Goal: Task Accomplishment & Management: Manage account settings

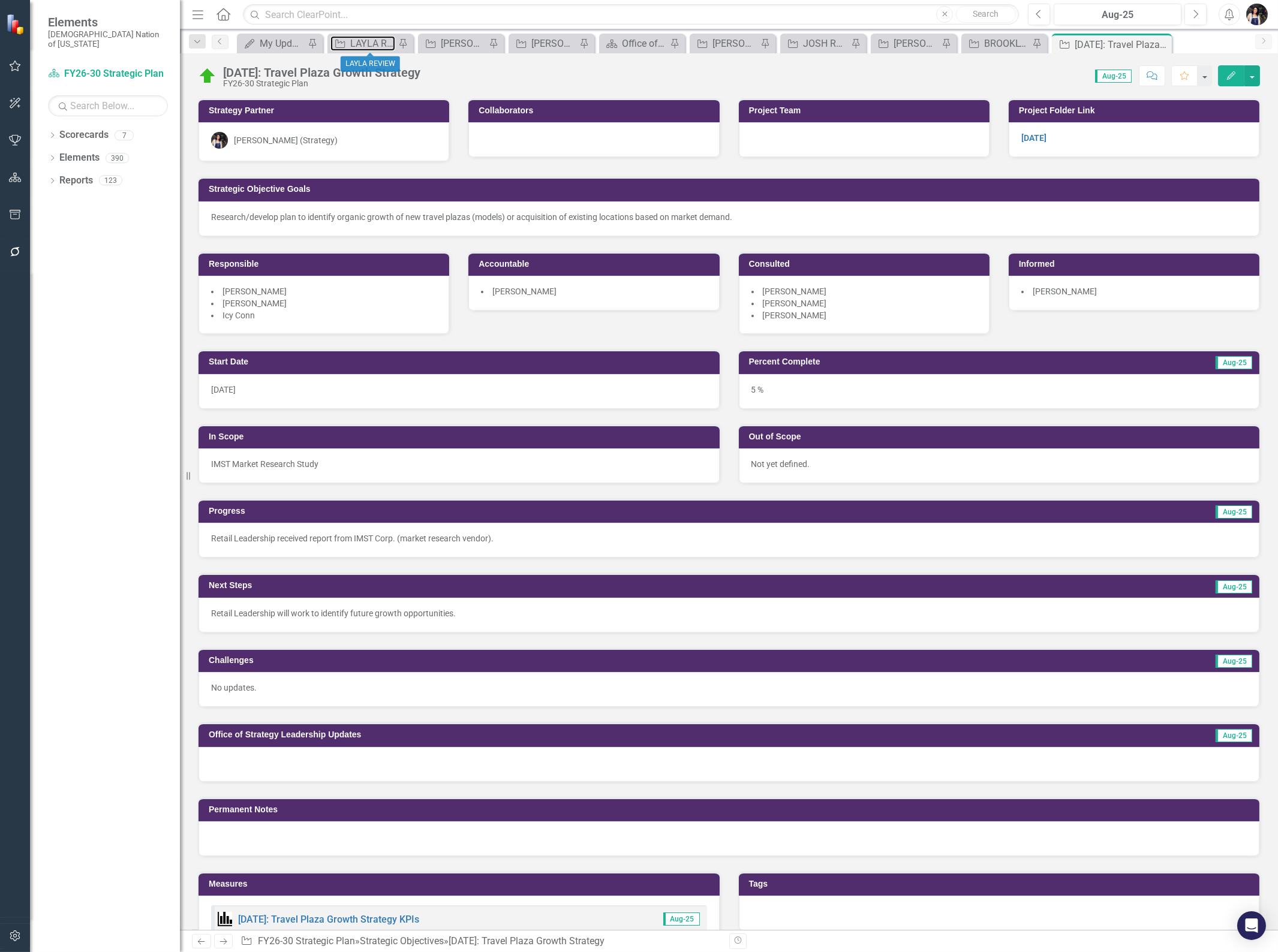
click at [367, 45] on div "LAYLA REVIEW" at bounding box center [372, 43] width 45 height 15
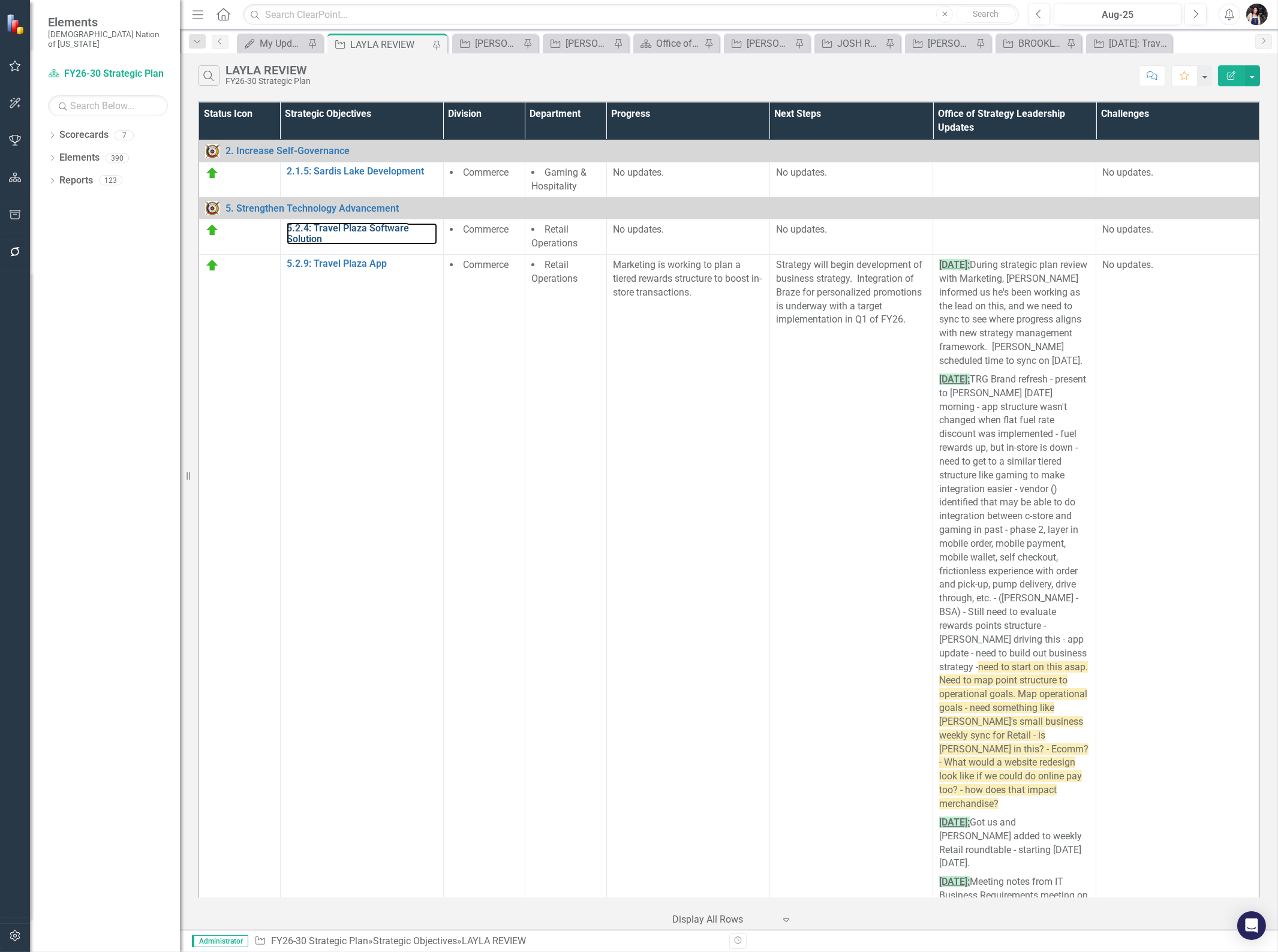
click at [350, 230] on link "5.2.4: Travel Plaza Software Solution" at bounding box center [362, 233] width 151 height 21
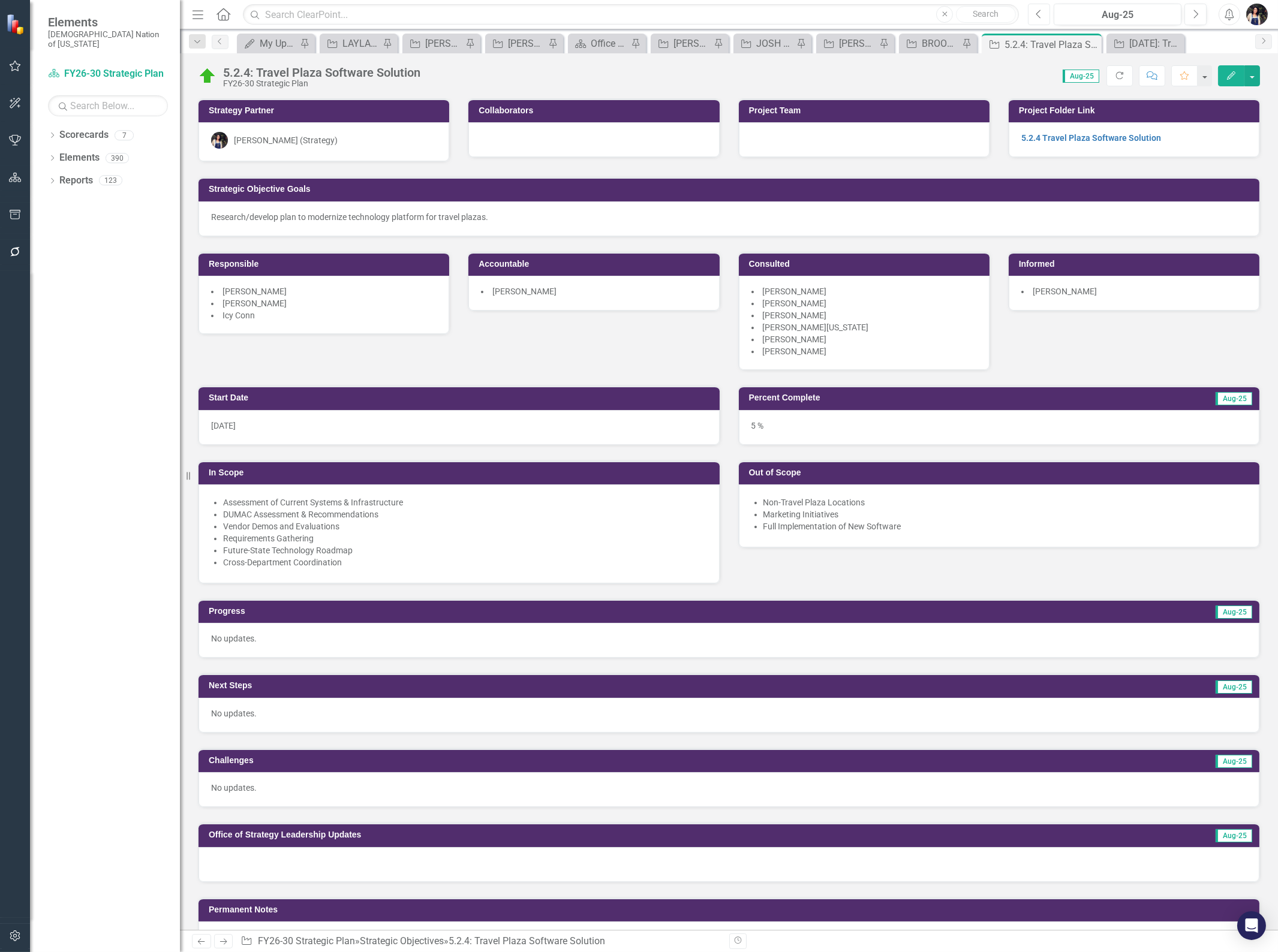
click at [1033, 12] on button "Previous" at bounding box center [1039, 14] width 22 height 21
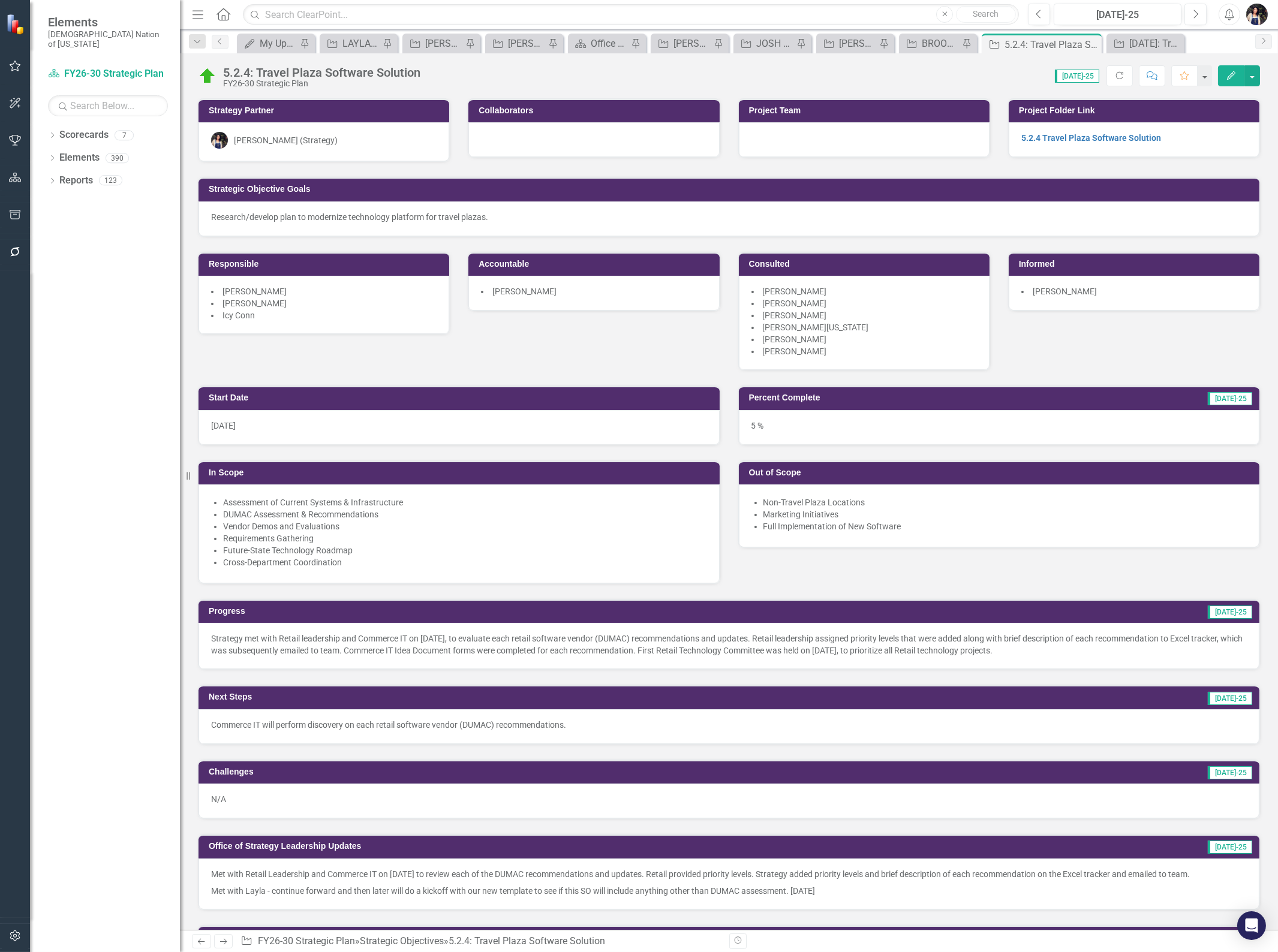
click at [195, 11] on icon "Menu" at bounding box center [198, 14] width 16 height 12
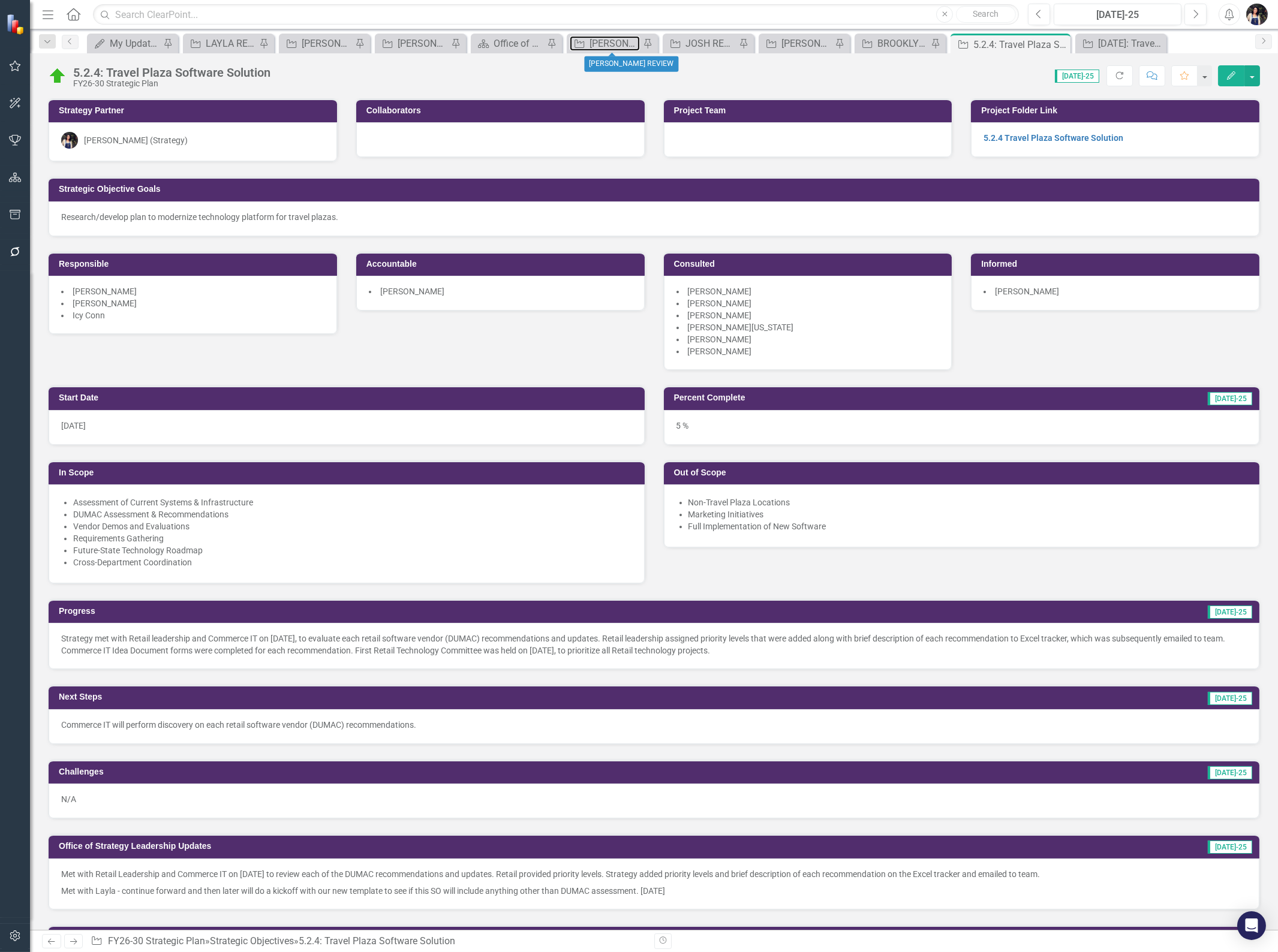
click at [599, 40] on div "[PERSON_NAME] REVIEW" at bounding box center [615, 43] width 51 height 15
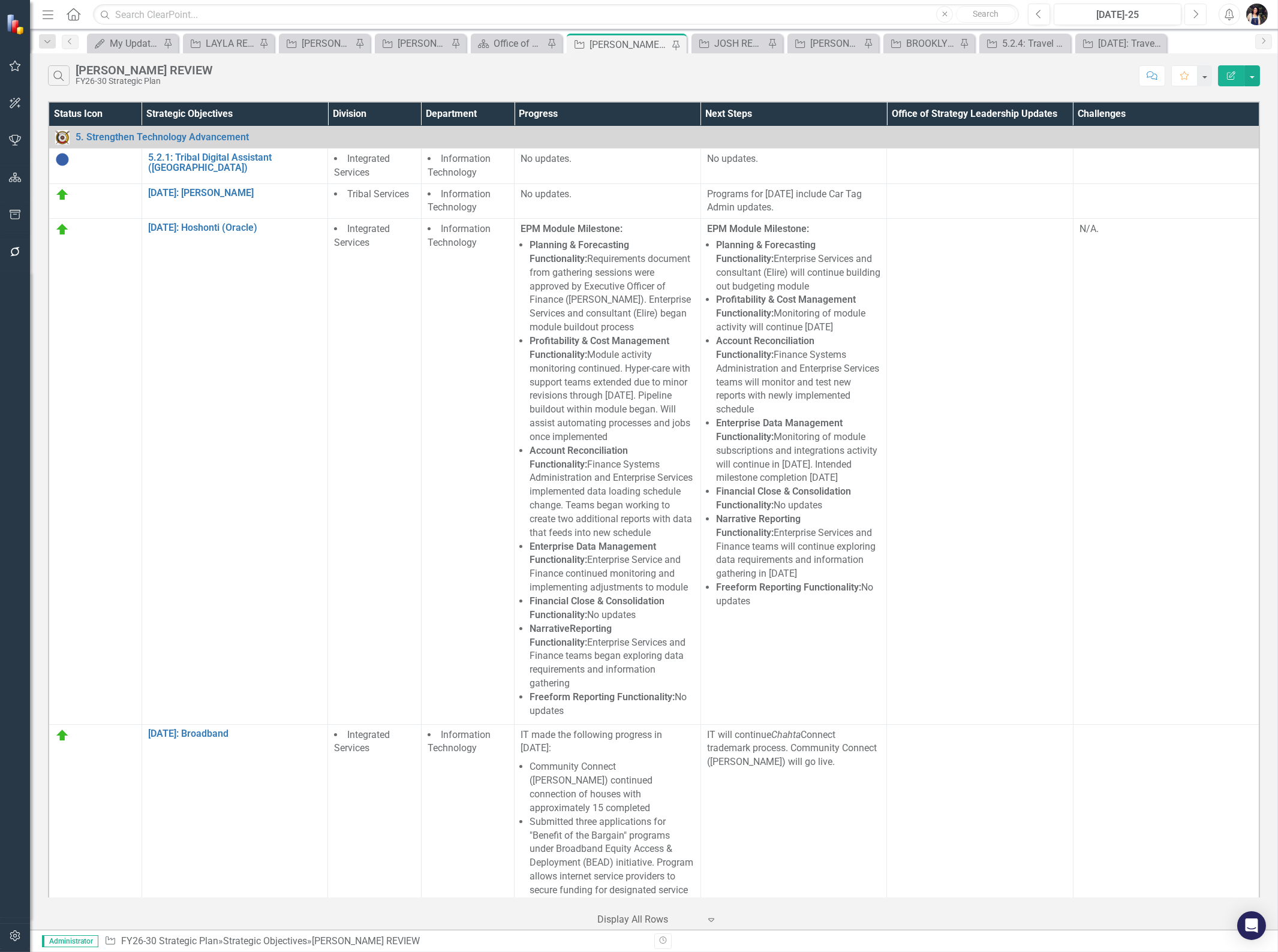
click at [1198, 16] on icon "Next" at bounding box center [1195, 14] width 7 height 11
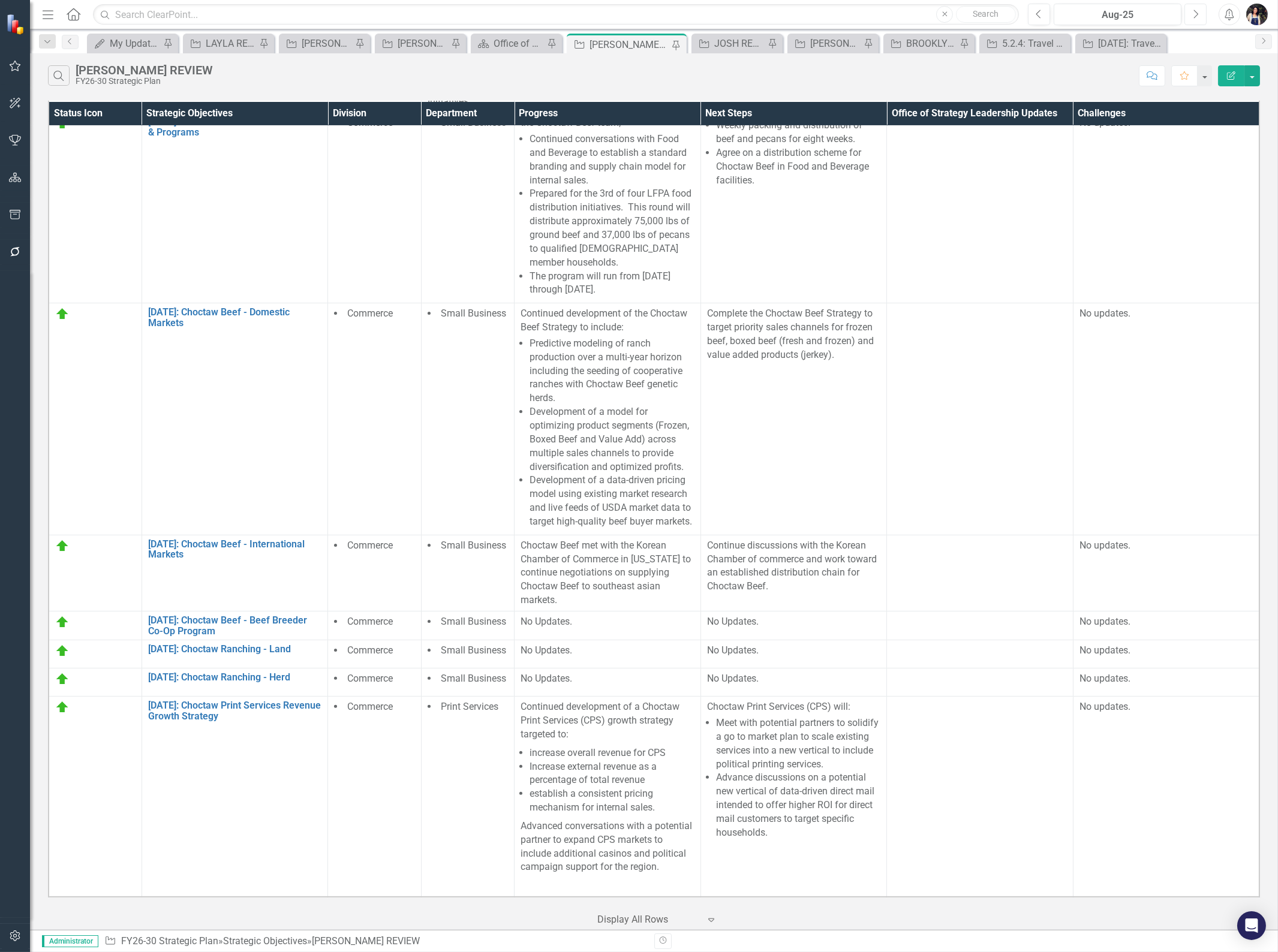
scroll to position [568, 0]
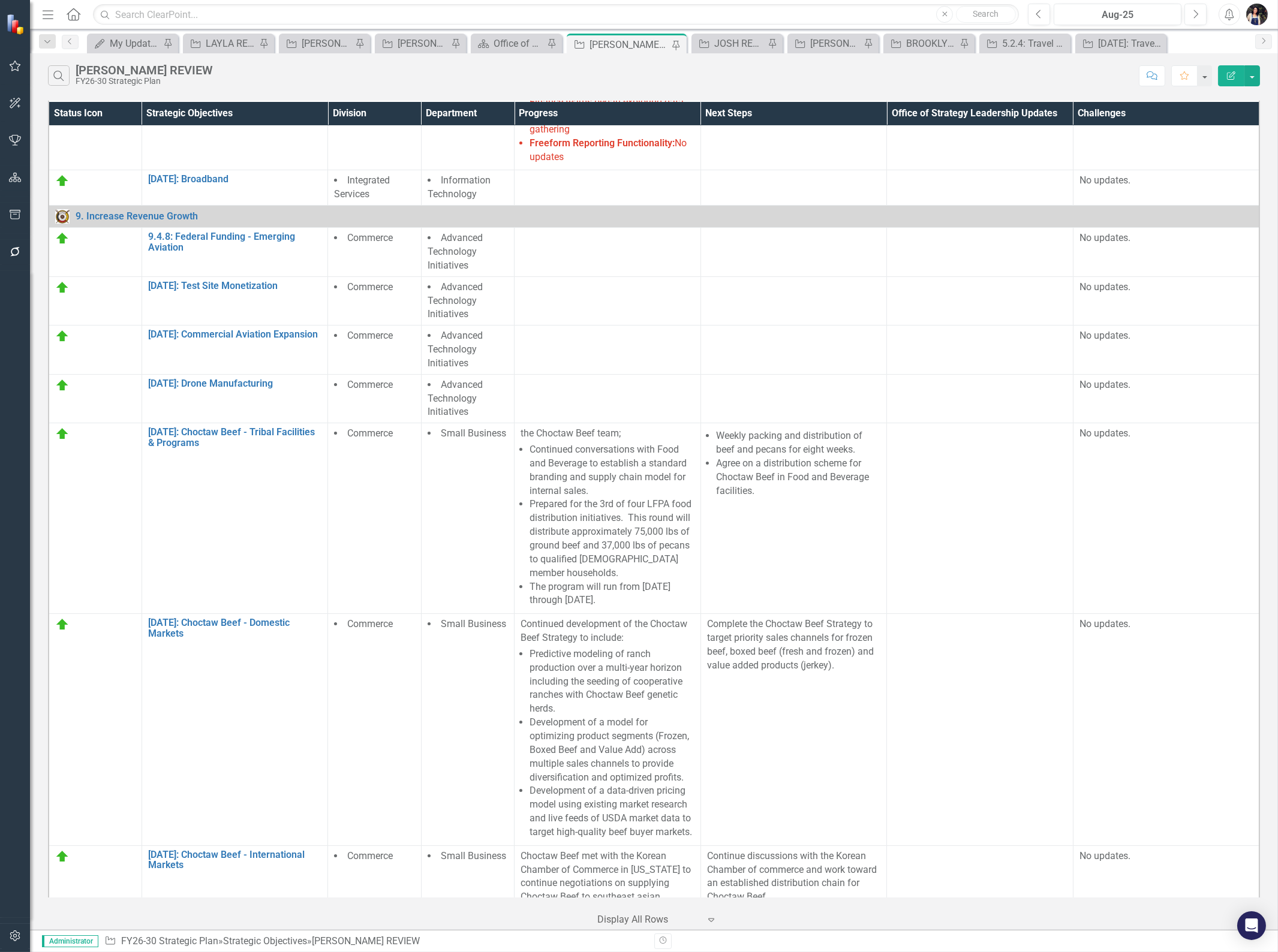
click at [592, 482] on li "Continued conversations with Food and Beverage to establish a standard branding…" at bounding box center [612, 470] width 165 height 55
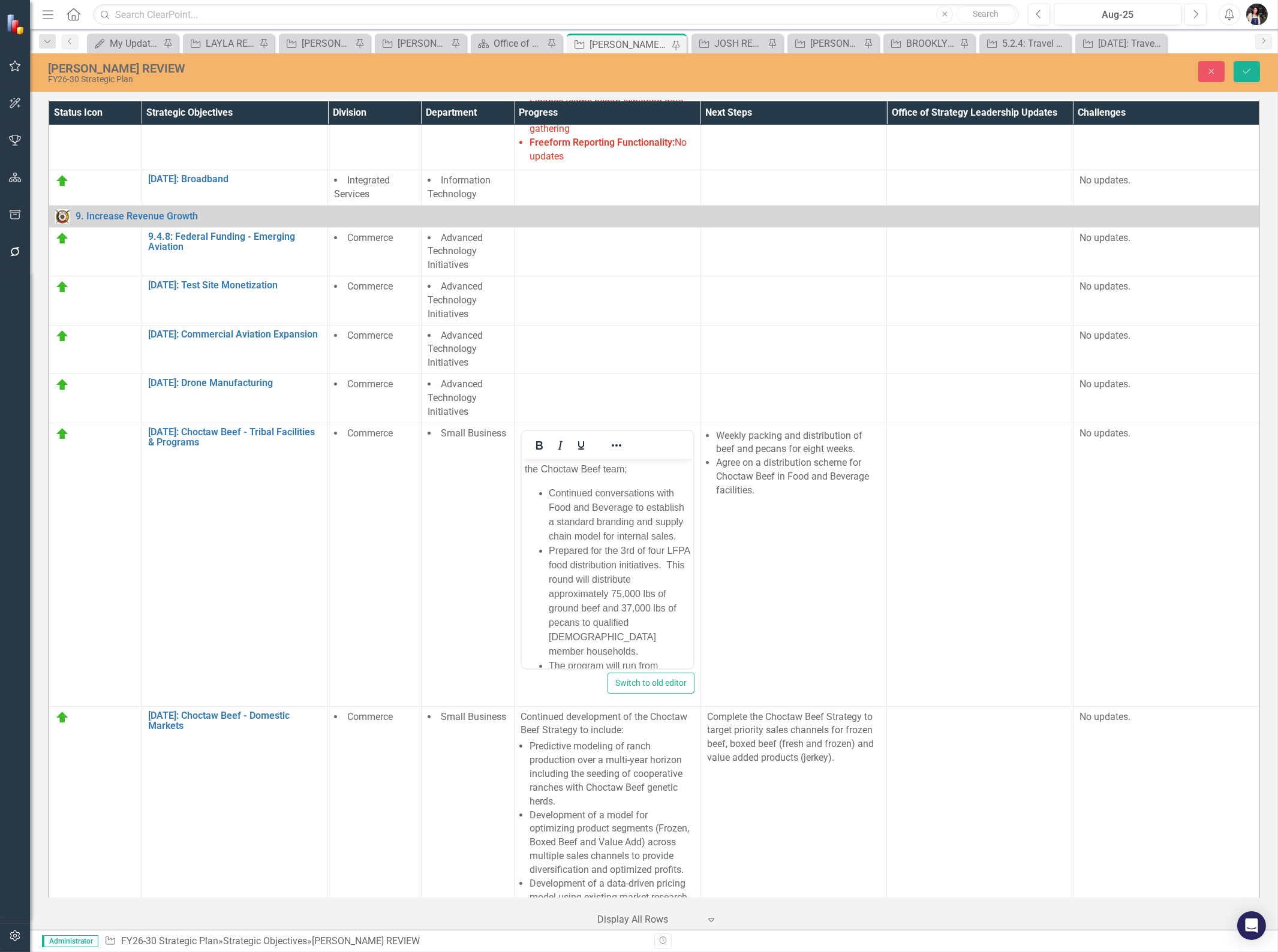
scroll to position [0, 0]
click at [1202, 76] on button "Close" at bounding box center [1211, 71] width 27 height 21
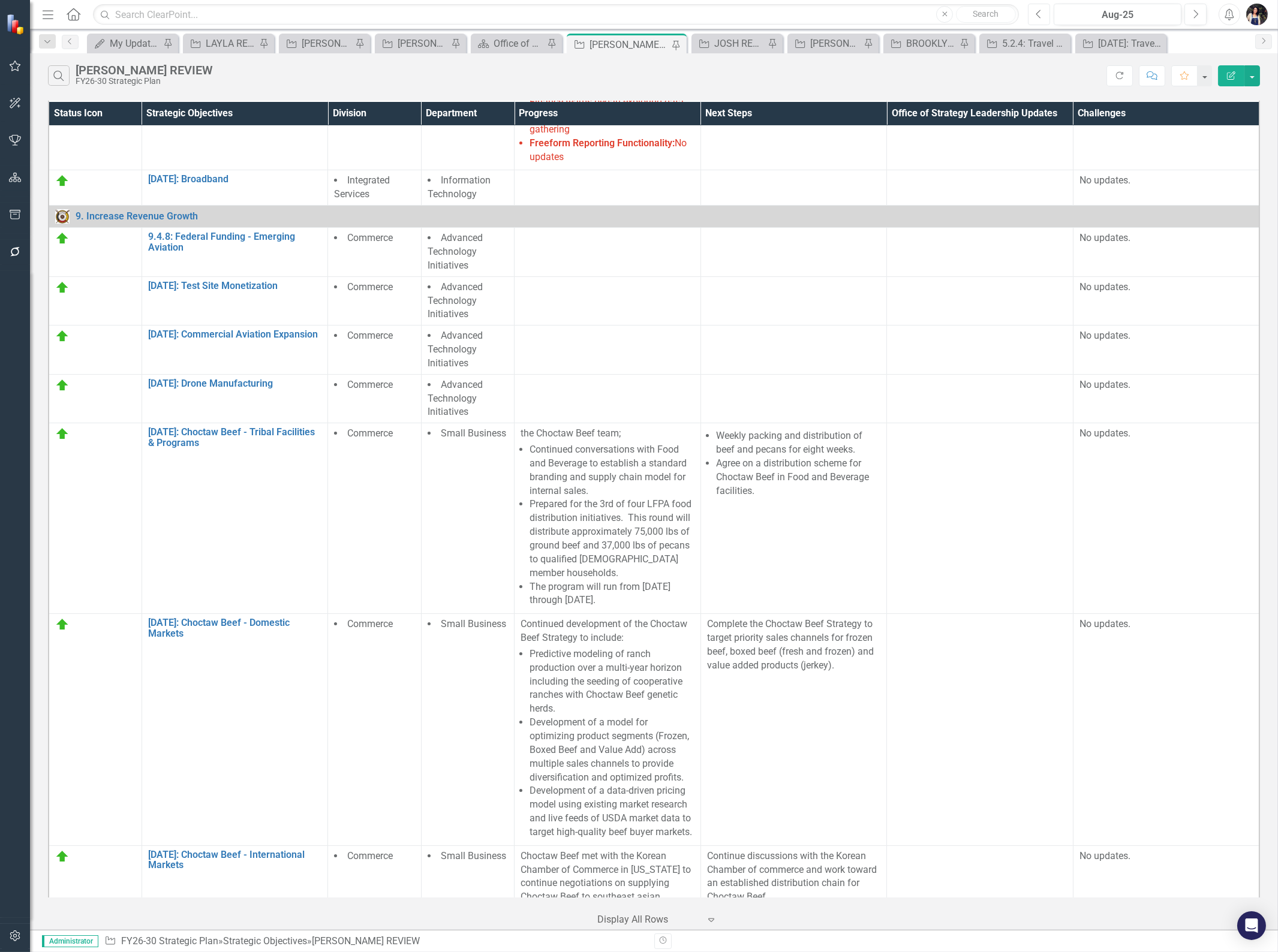
click at [1041, 18] on icon "Previous" at bounding box center [1039, 14] width 7 height 11
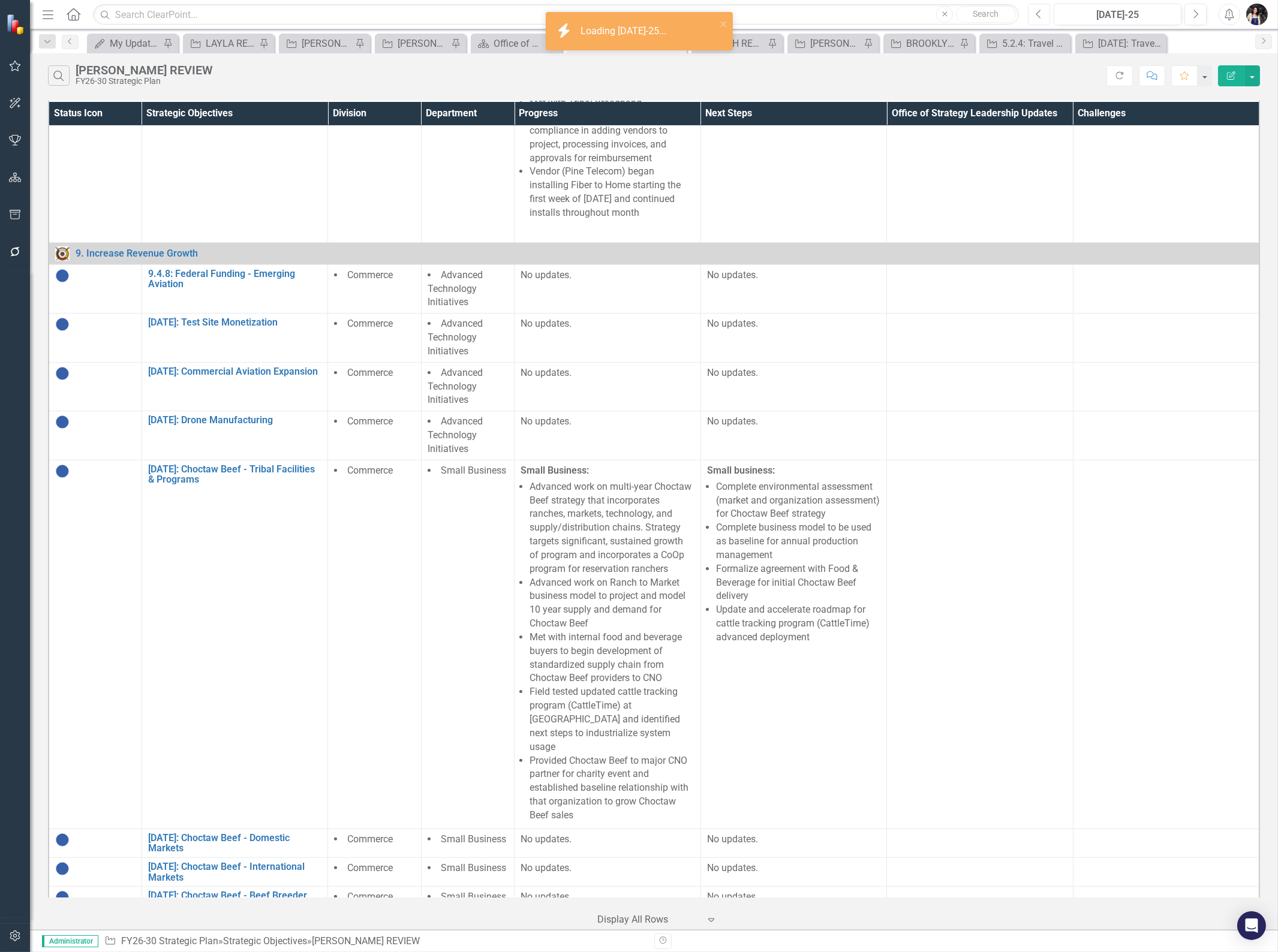
scroll to position [764, 0]
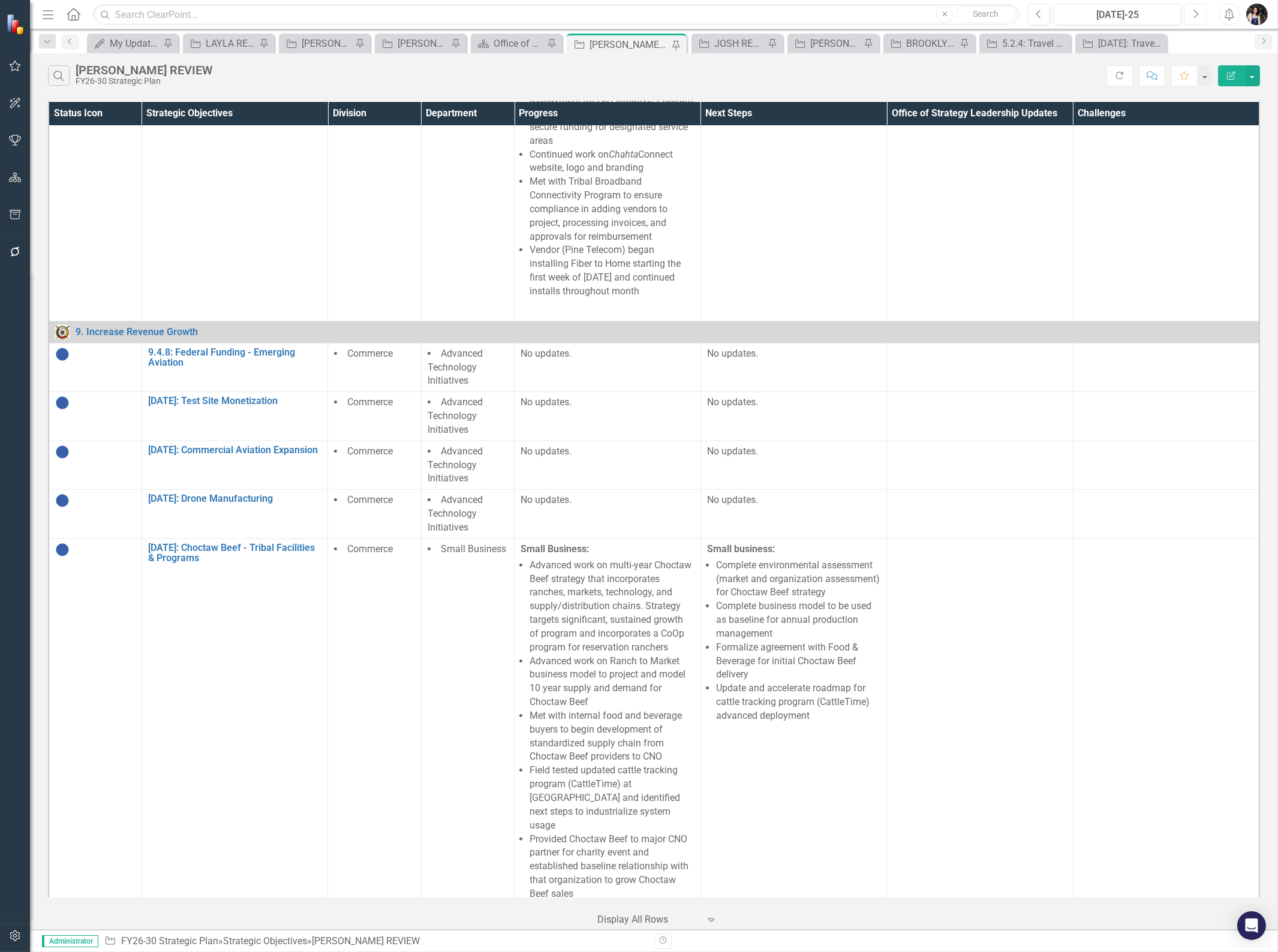
click at [1194, 12] on icon "Next" at bounding box center [1195, 14] width 7 height 11
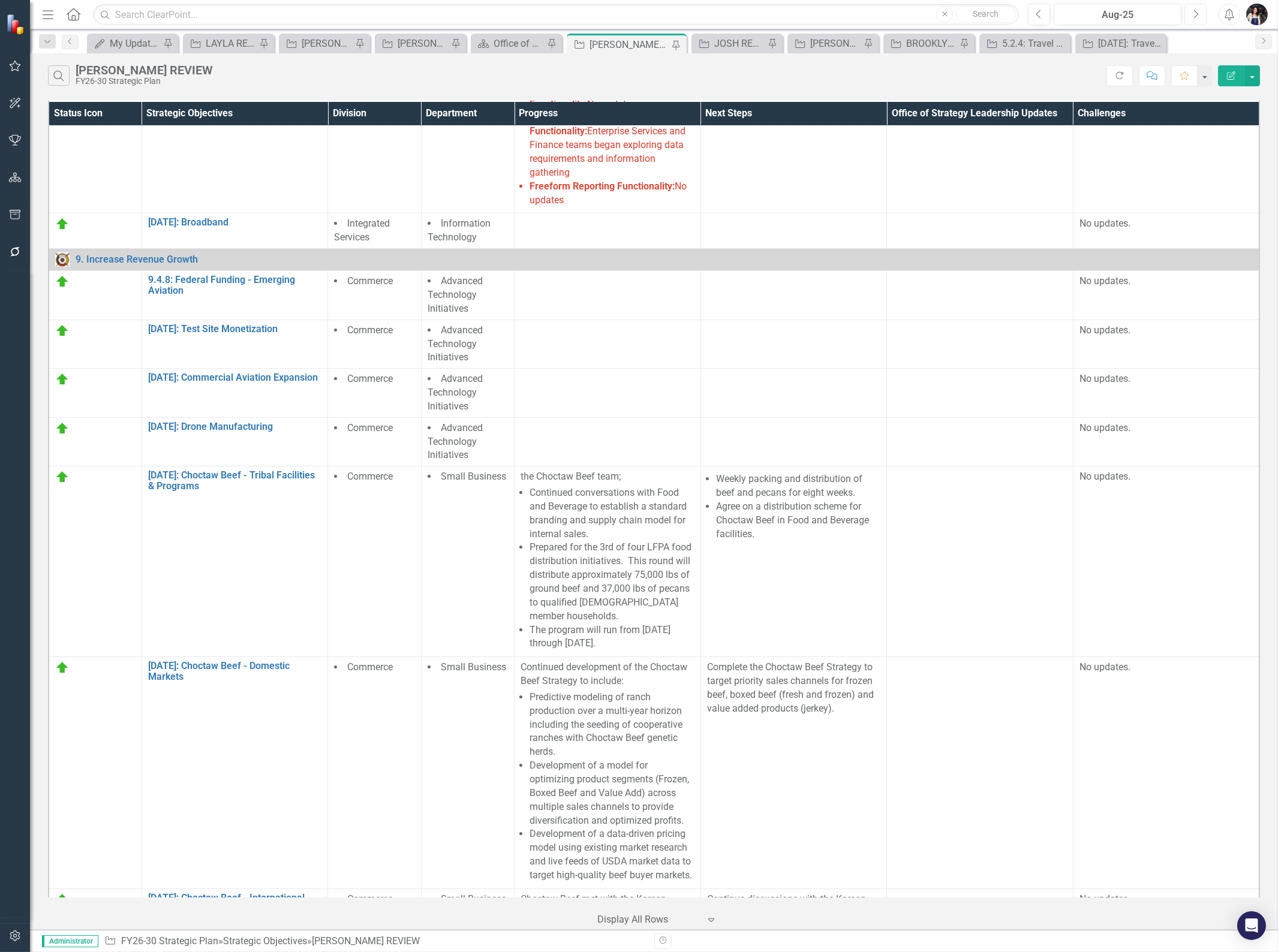
scroll to position [501, 0]
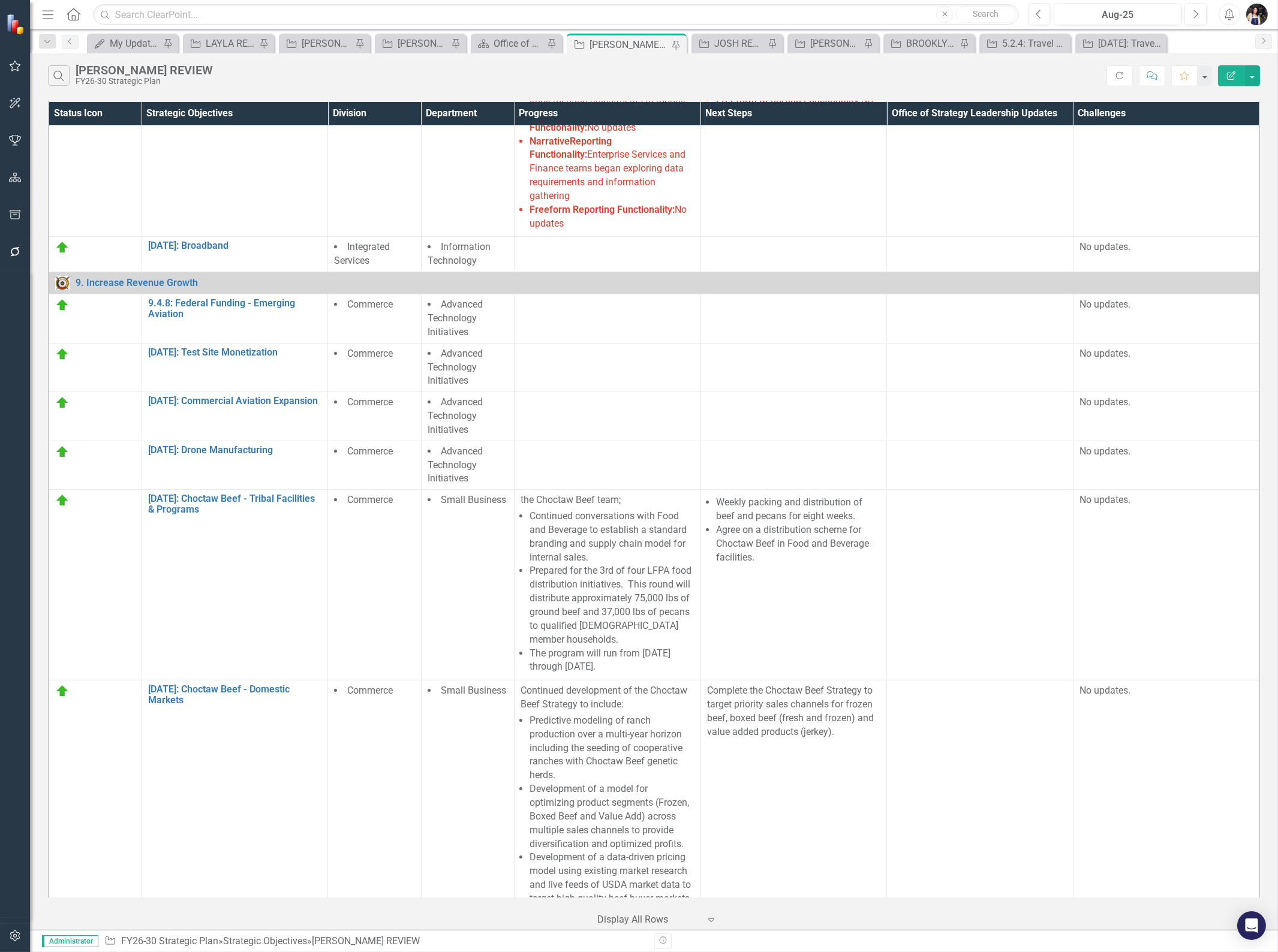
click at [580, 329] on td at bounding box center [608, 319] width 187 height 49
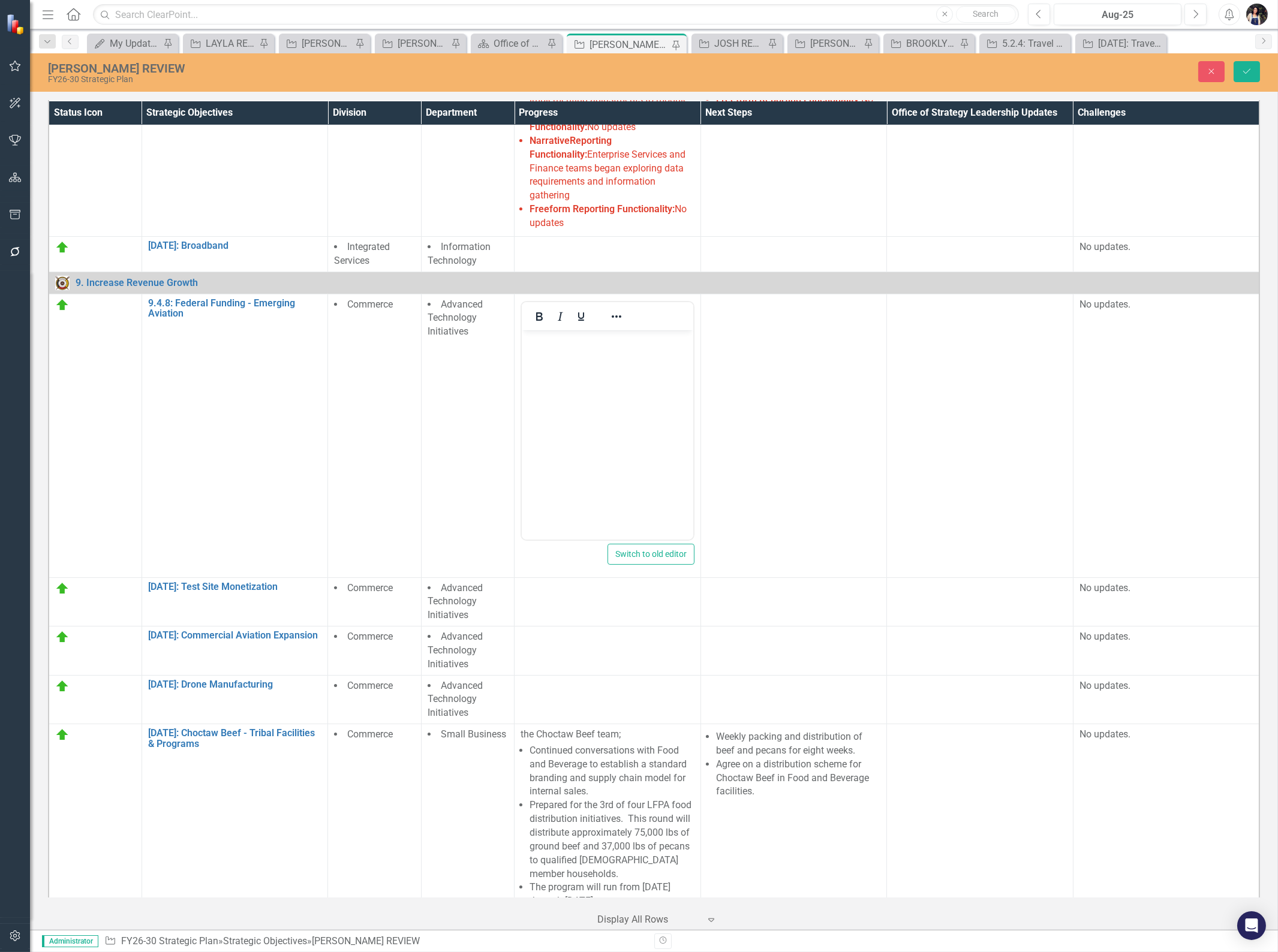
scroll to position [0, 0]
click at [631, 465] on body "Rich Text Area. Press ALT-0 for help." at bounding box center [607, 419] width 172 height 180
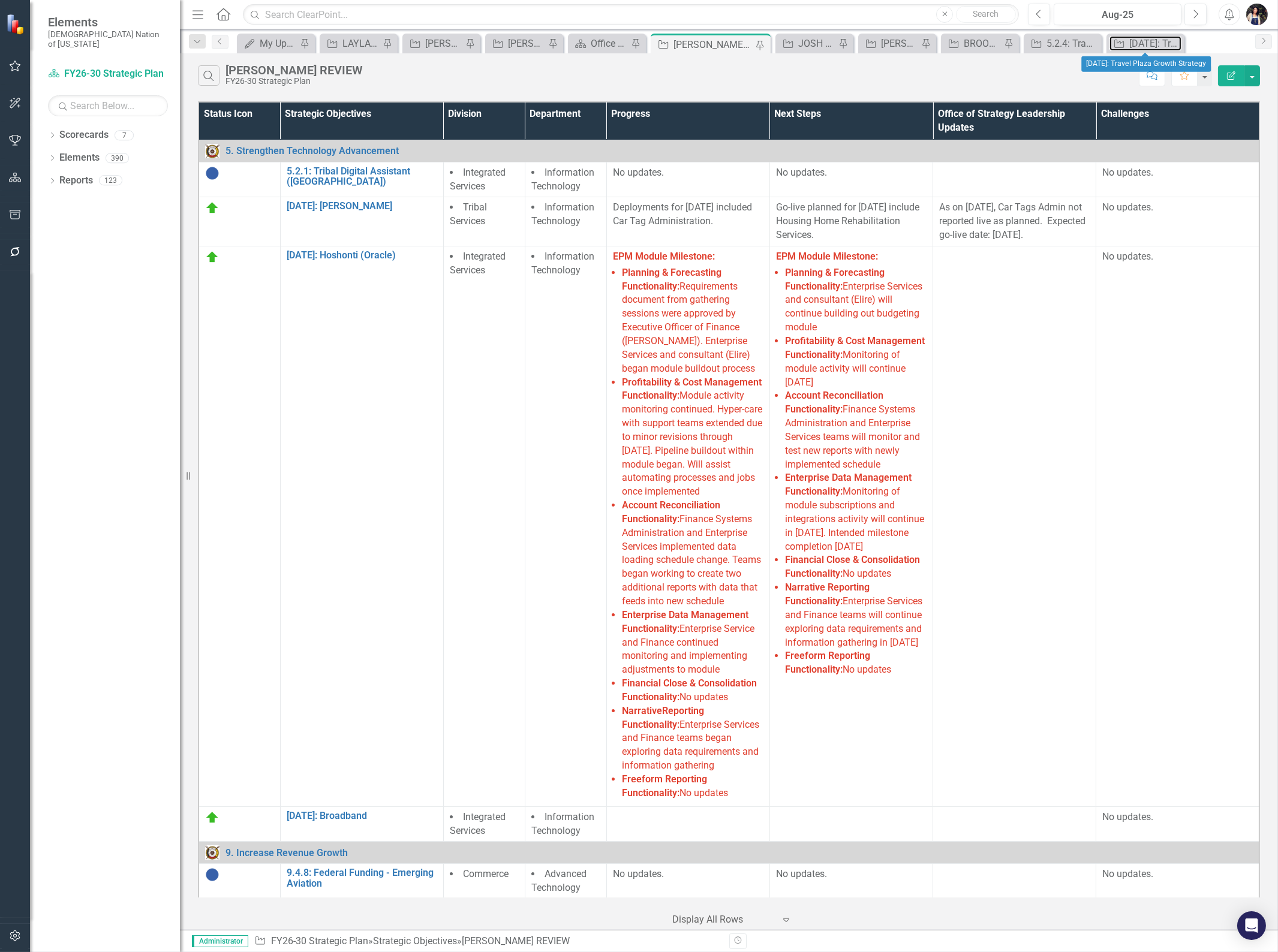
click at [1152, 38] on div "[DATE]: Travel Plaza Growth Strategy" at bounding box center [1155, 43] width 52 height 15
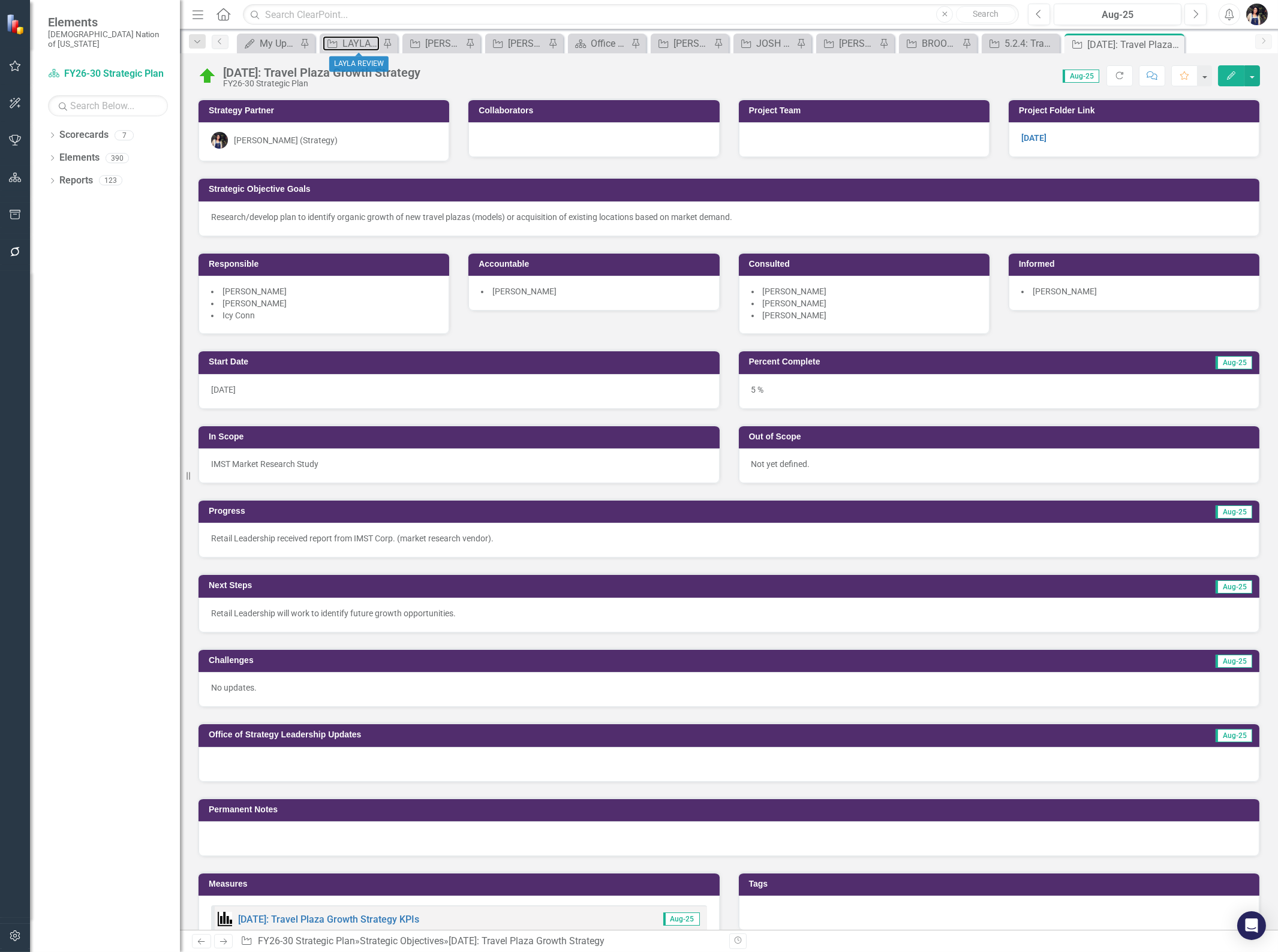
click at [362, 43] on div "LAYLA REVIEW" at bounding box center [361, 43] width 37 height 15
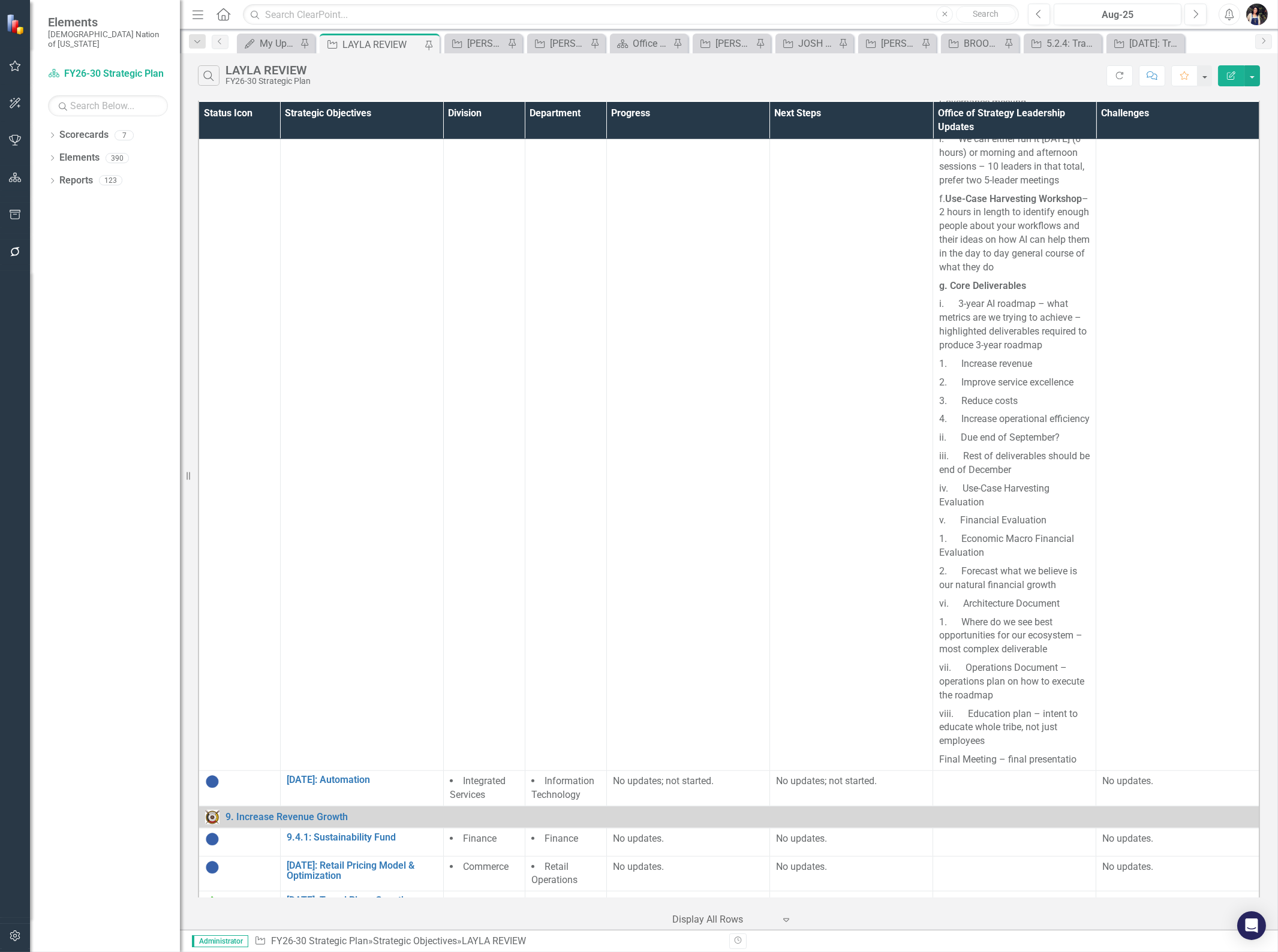
scroll to position [2963, 0]
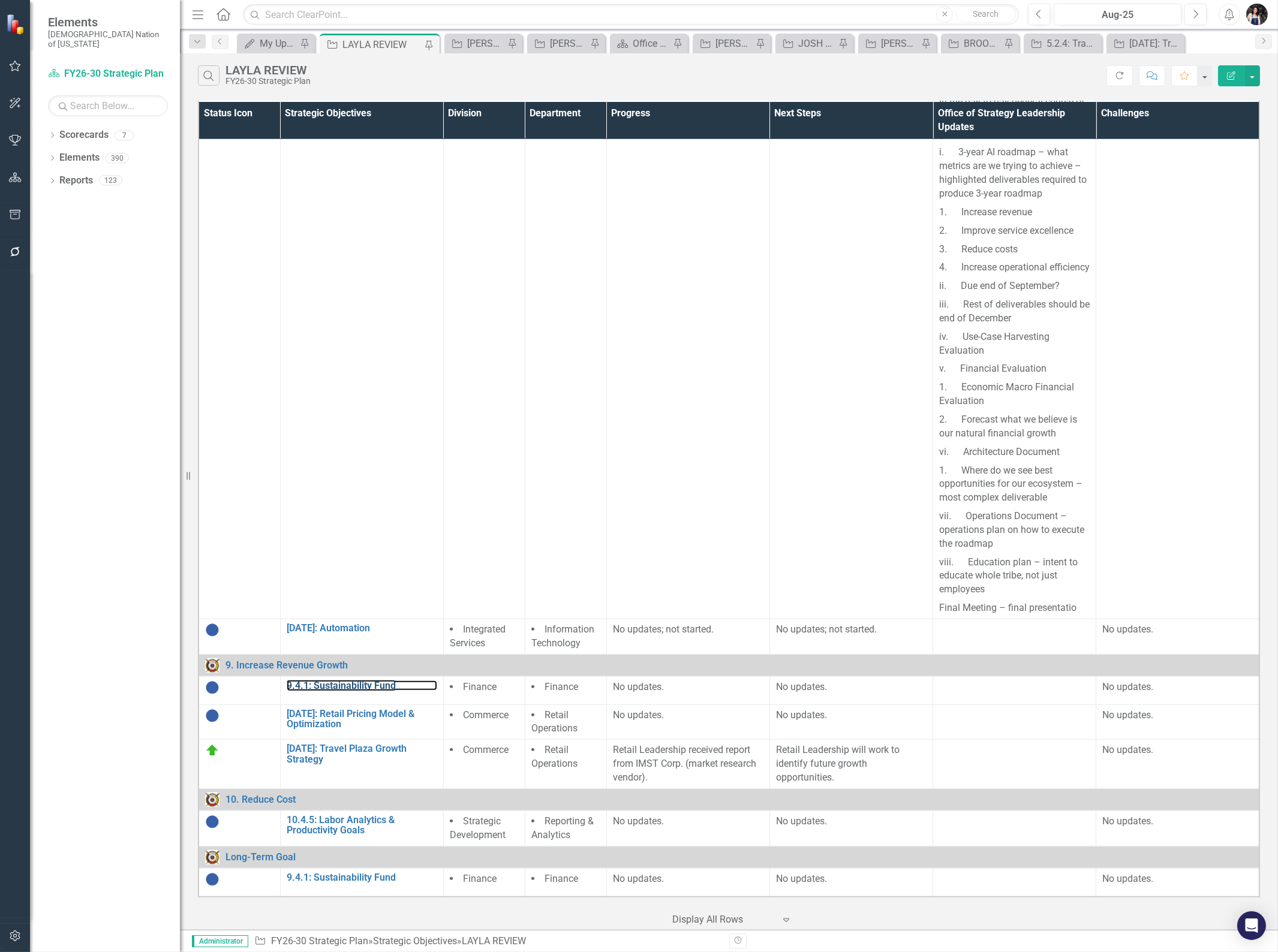
click at [379, 680] on link "9.4.1: Sustainability Fund" at bounding box center [362, 686] width 151 height 11
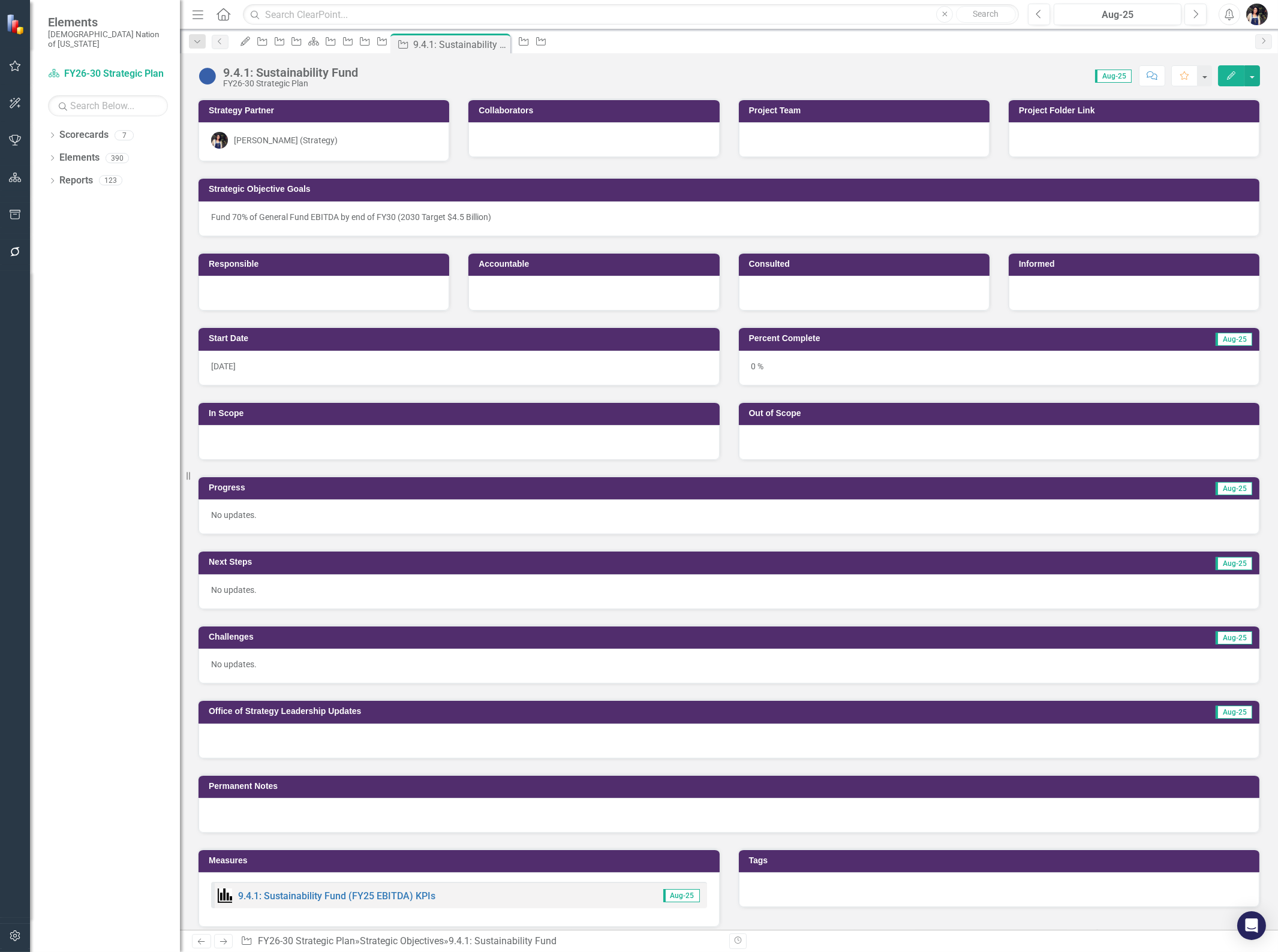
click at [211, 76] on img at bounding box center [207, 76] width 20 height 19
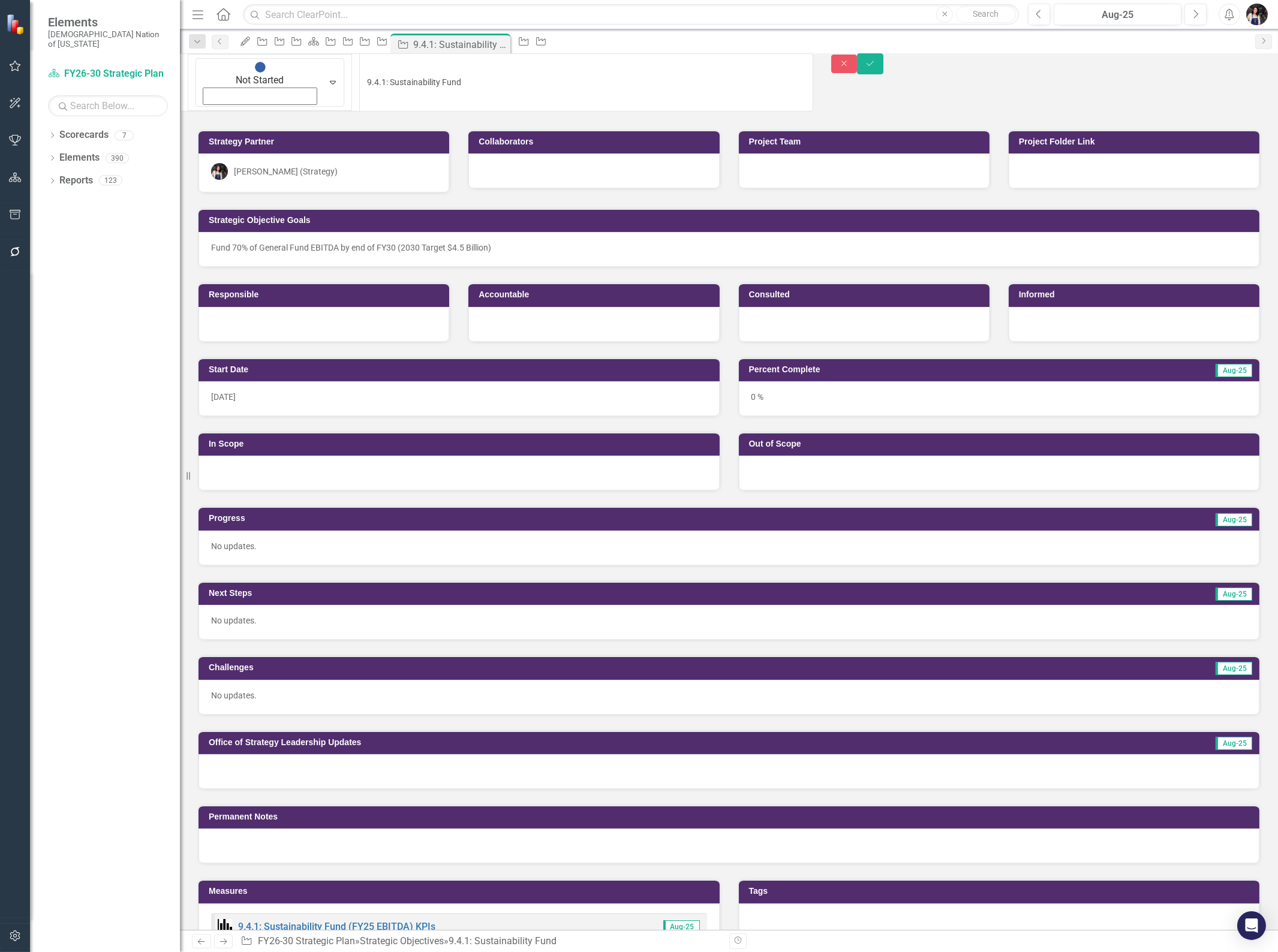
click at [254, 73] on img at bounding box center [260, 67] width 12 height 12
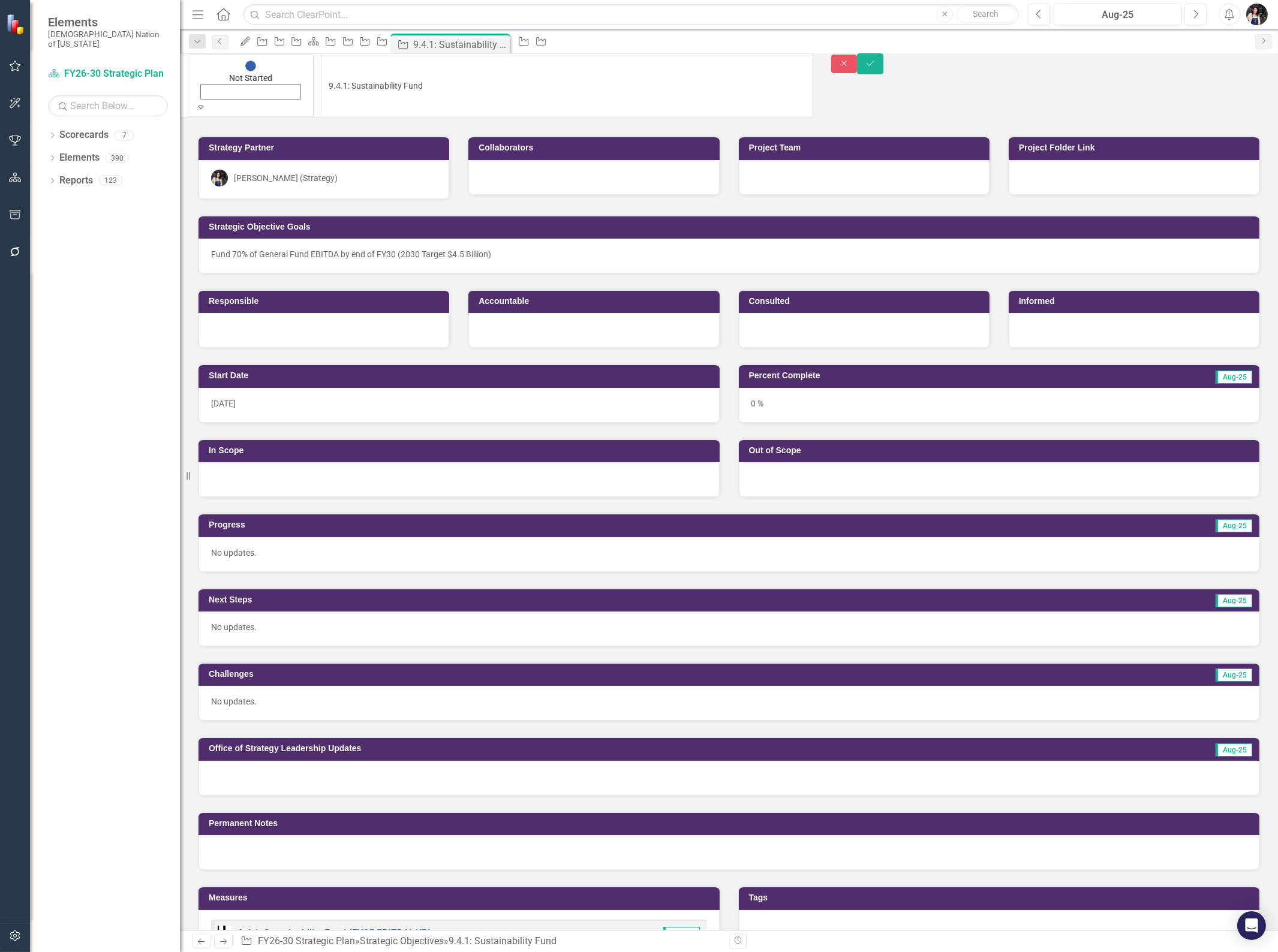
scroll to position [20, 0]
click at [883, 74] on button "Save" at bounding box center [870, 64] width 27 height 21
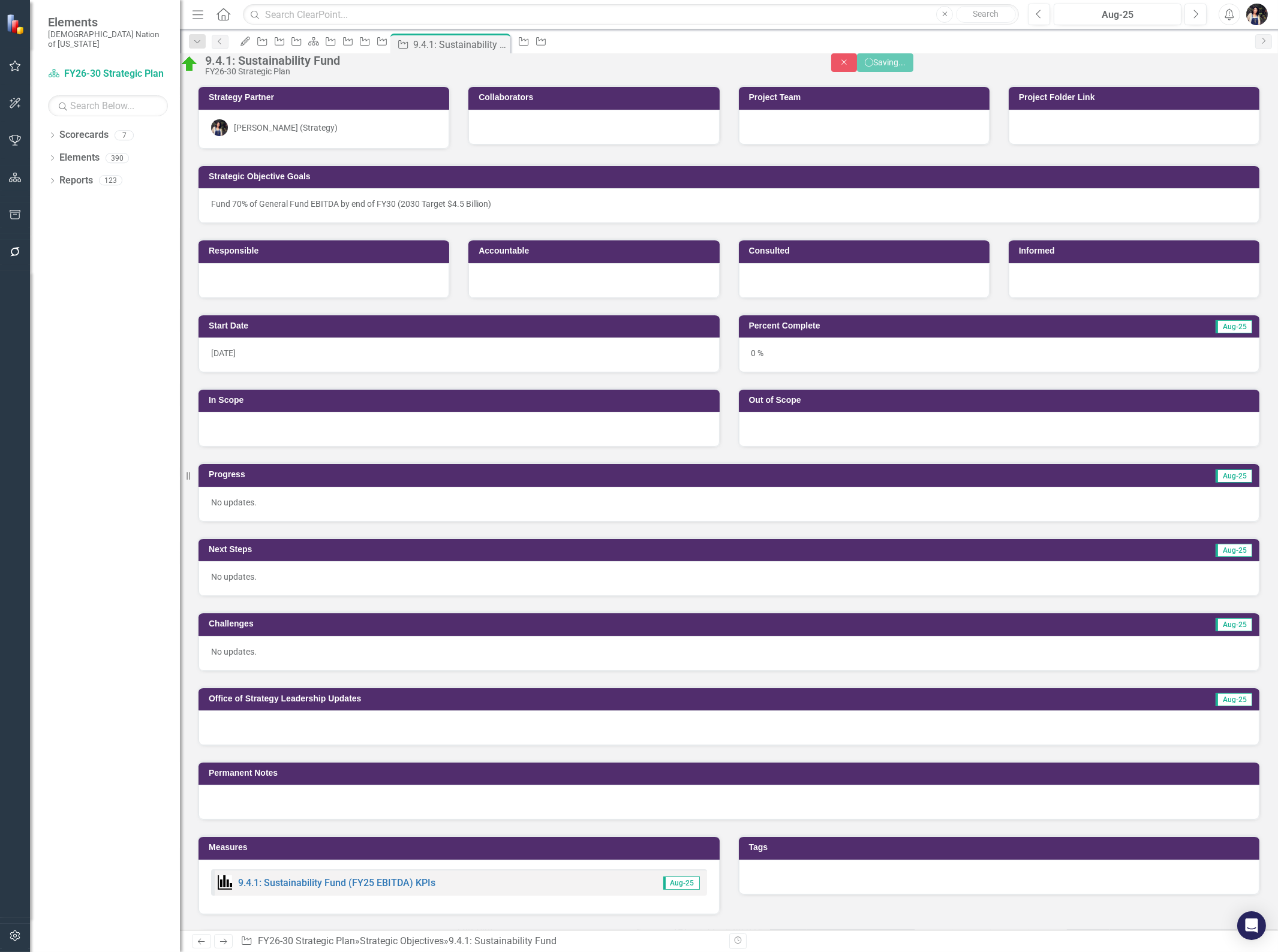
click at [789, 356] on div "0 %" at bounding box center [1000, 355] width 521 height 35
click at [789, 362] on div "0 %" at bounding box center [1000, 355] width 521 height 35
click at [778, 372] on div "0 %" at bounding box center [1000, 355] width 521 height 35
click at [778, 370] on div "0 %" at bounding box center [1000, 355] width 521 height 35
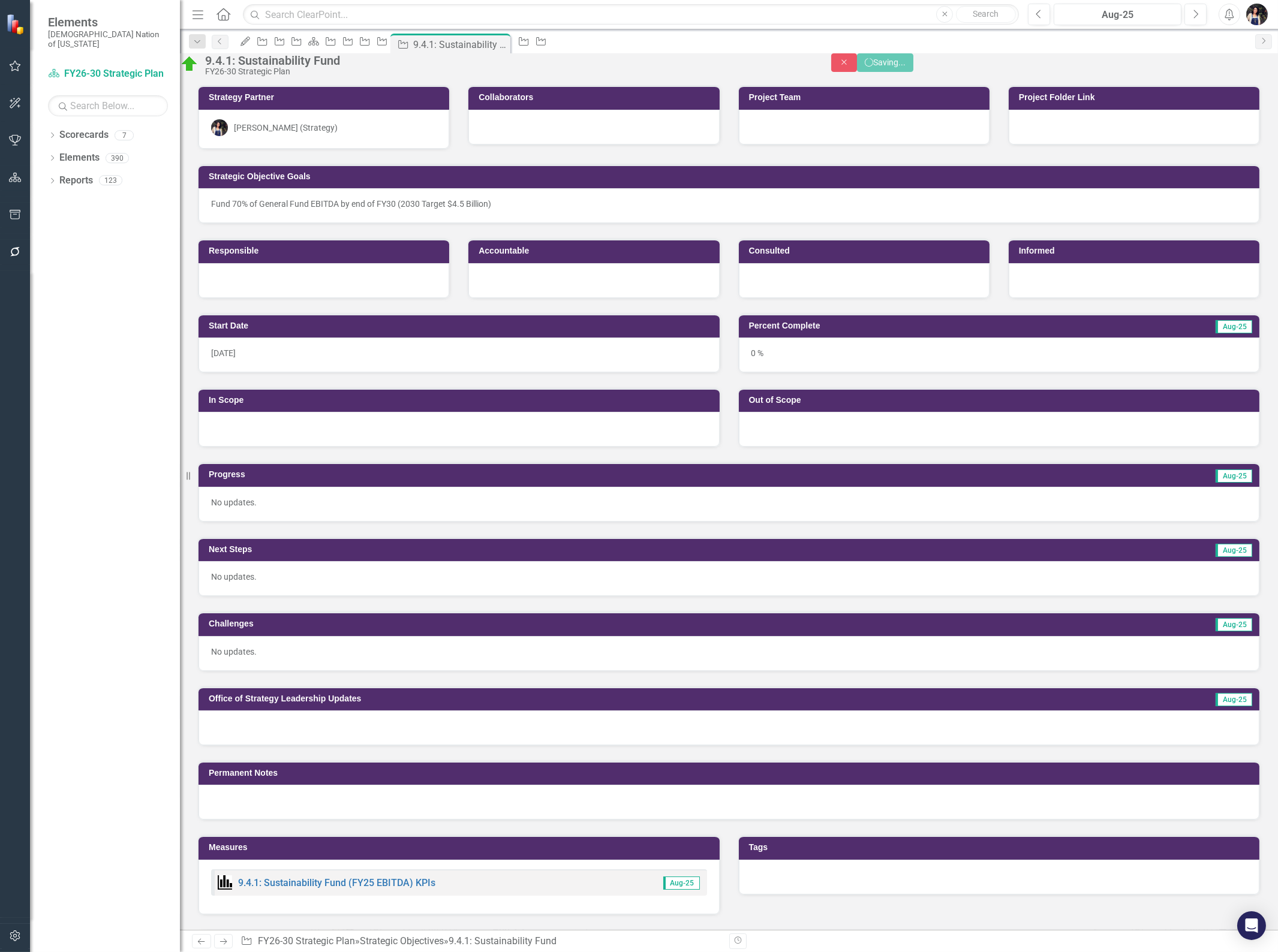
click at [778, 370] on div "0 %" at bounding box center [1000, 355] width 521 height 35
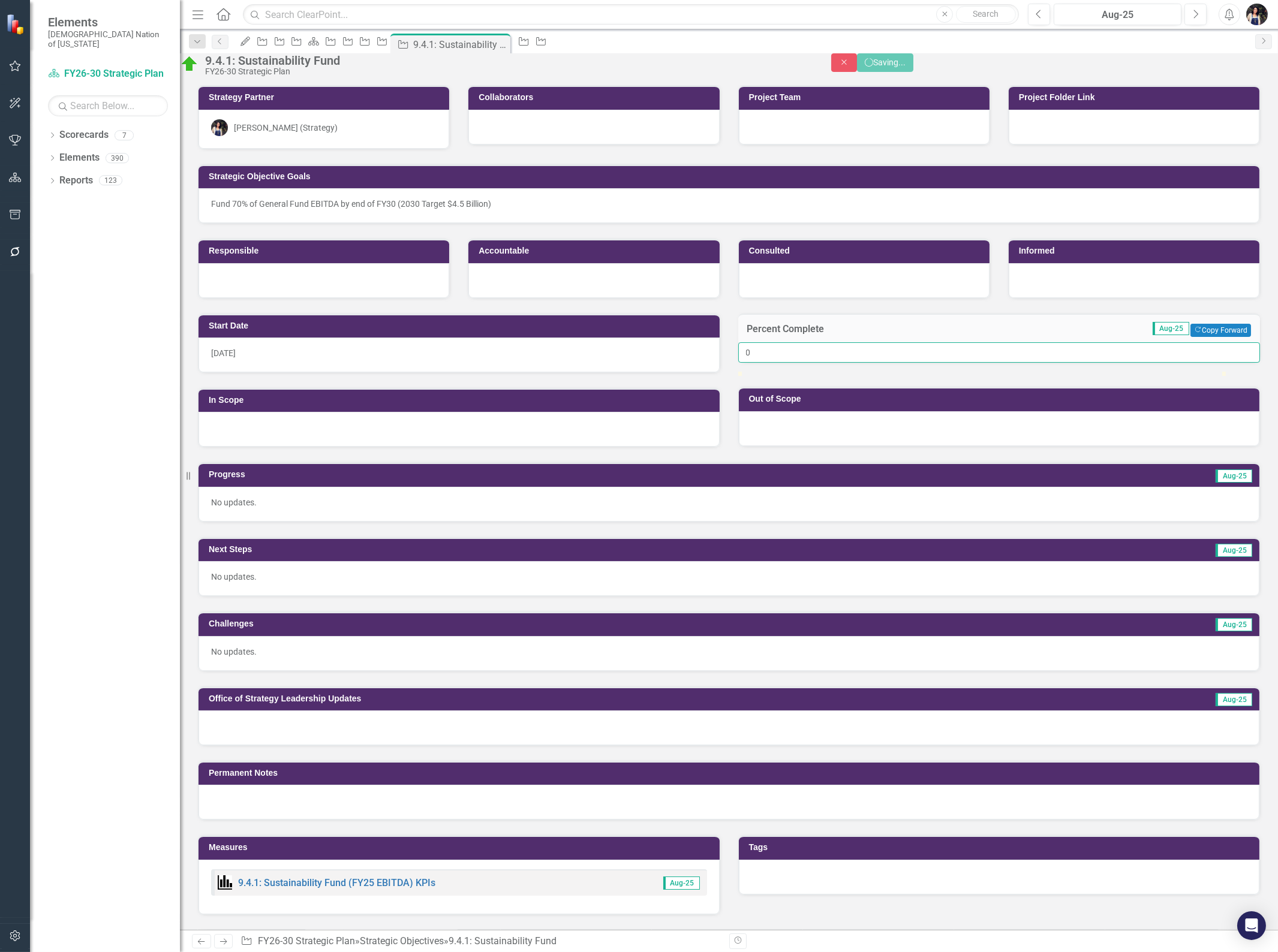
click at [777, 363] on input "0" at bounding box center [1000, 352] width 523 height 20
type input "05"
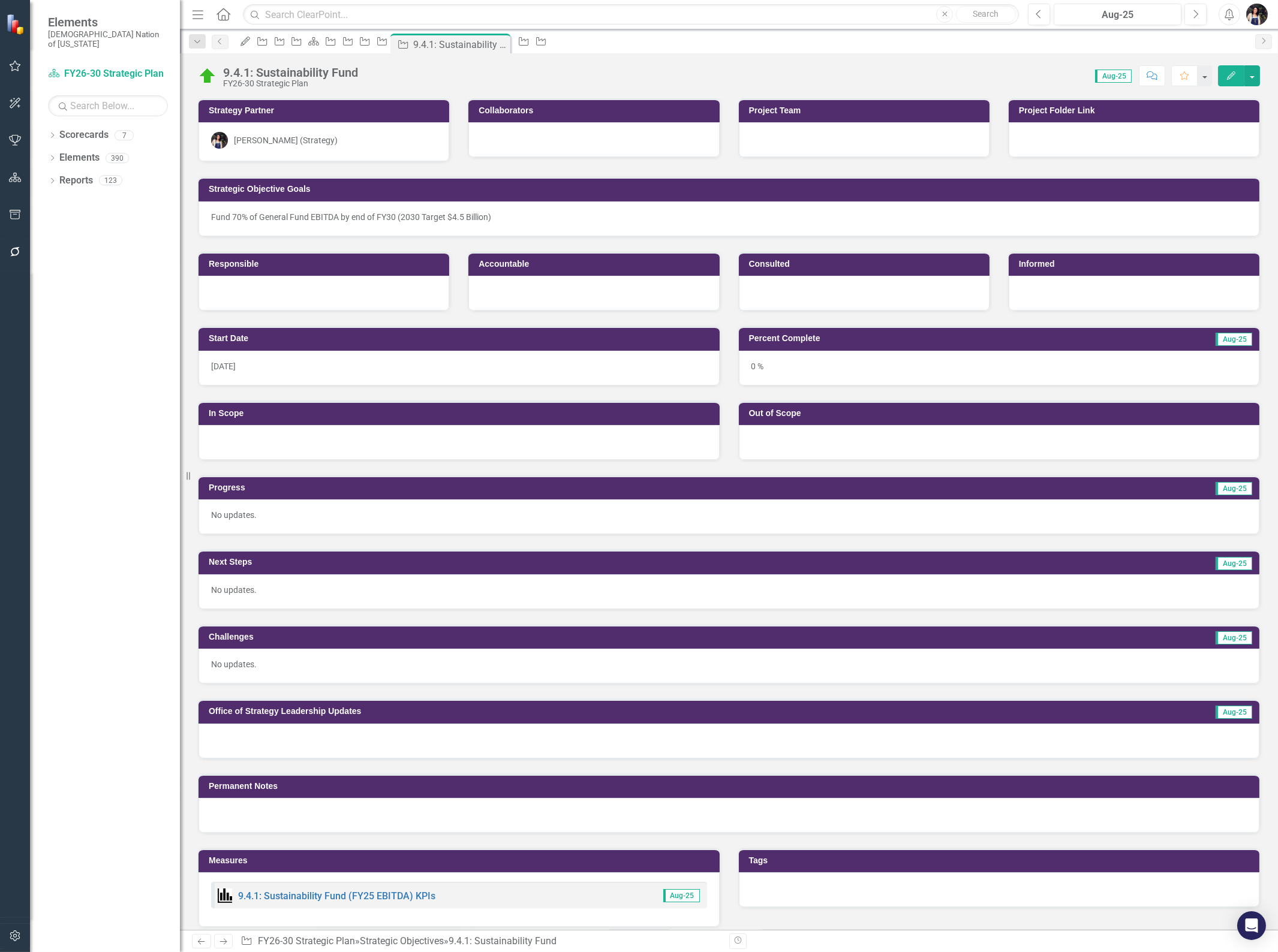
click at [818, 366] on div "0 %" at bounding box center [1000, 368] width 521 height 35
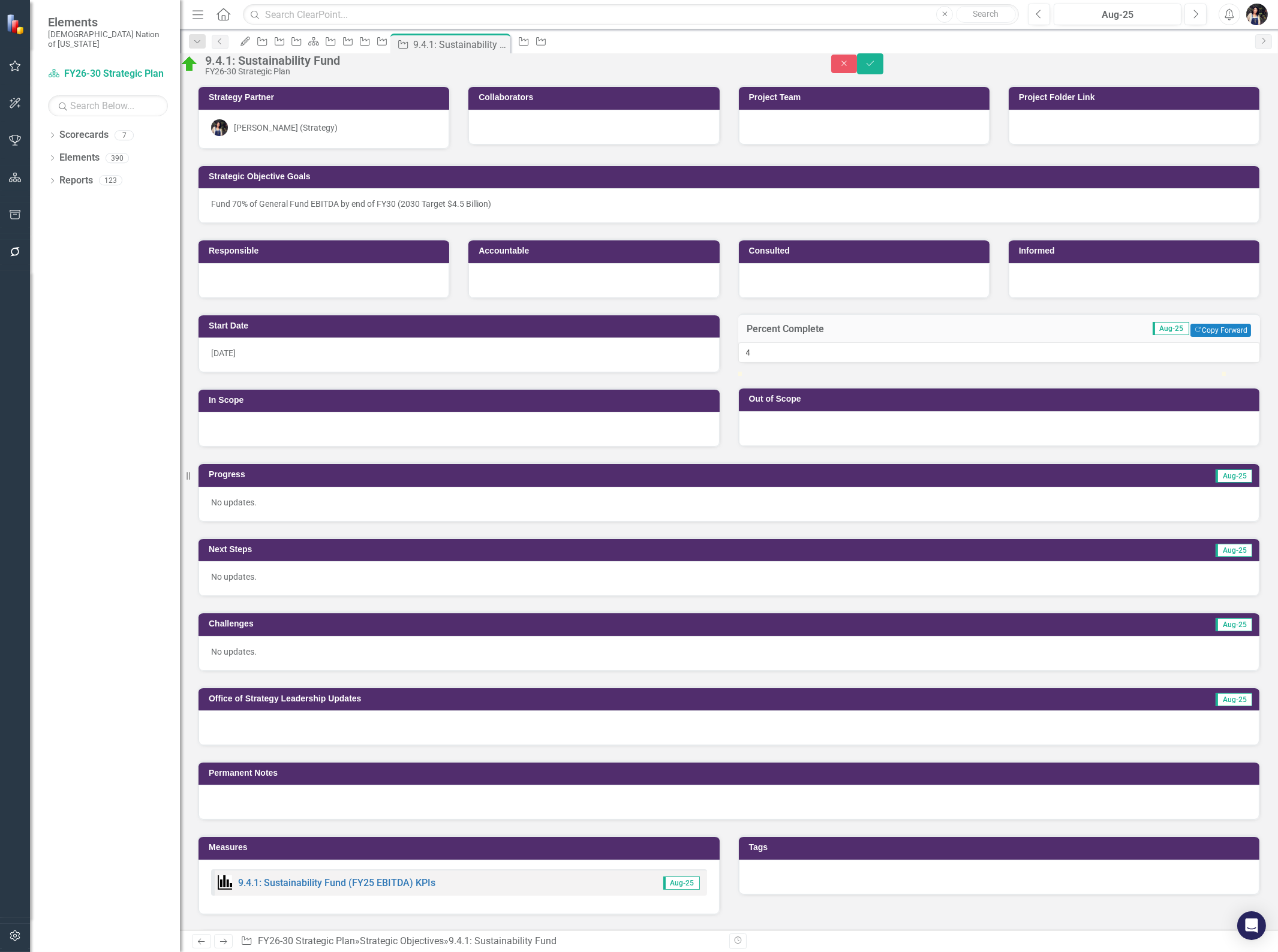
type input "5"
drag, startPoint x: 751, startPoint y: 409, endPoint x: 775, endPoint y: 407, distance: 24.1
click at [763, 372] on div at bounding box center [763, 372] width 0 height 0
click at [876, 68] on icon "Save" at bounding box center [870, 63] width 11 height 8
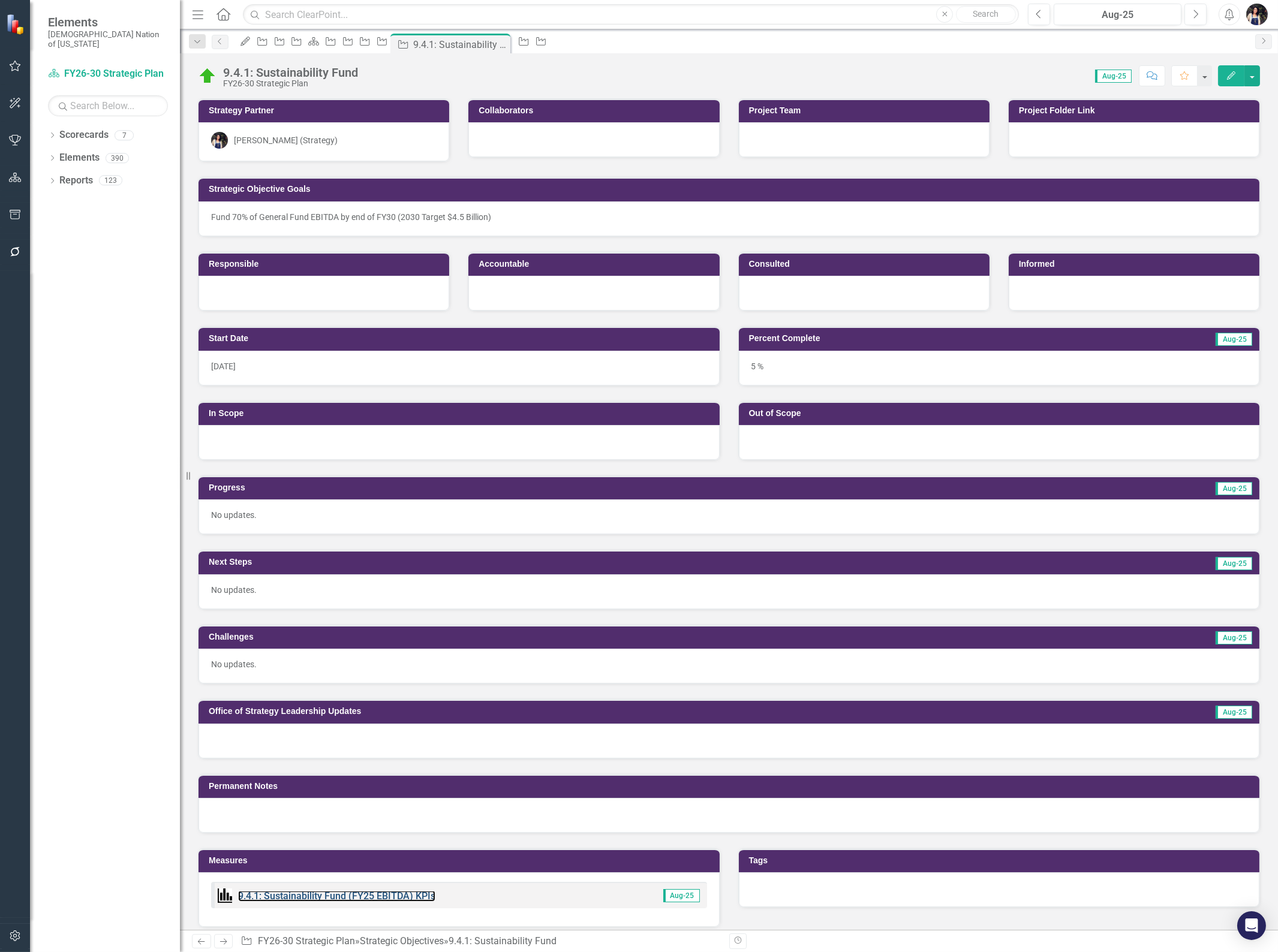
click at [356, 892] on link "9.4.1: Sustainability Fund (FY25 EBITDA) KPIs" at bounding box center [337, 896] width 198 height 12
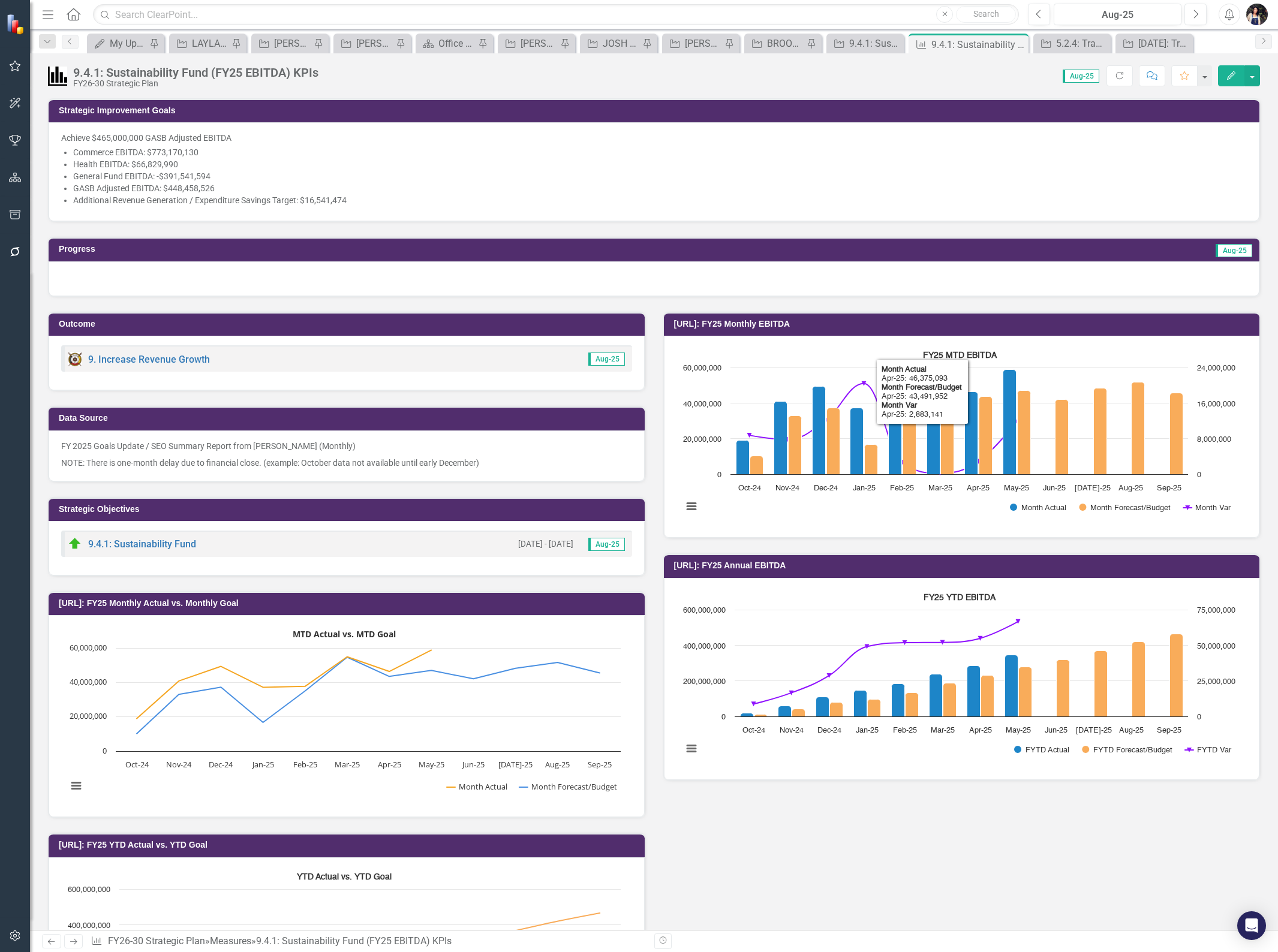
click at [904, 81] on div "Score: 0.00 Aug-25 Completed Refresh Comment Favorite Edit" at bounding box center [792, 75] width 935 height 20
click at [0, 0] on icon "Close" at bounding box center [0, 0] width 0 height 0
